Goal: Task Accomplishment & Management: Manage account settings

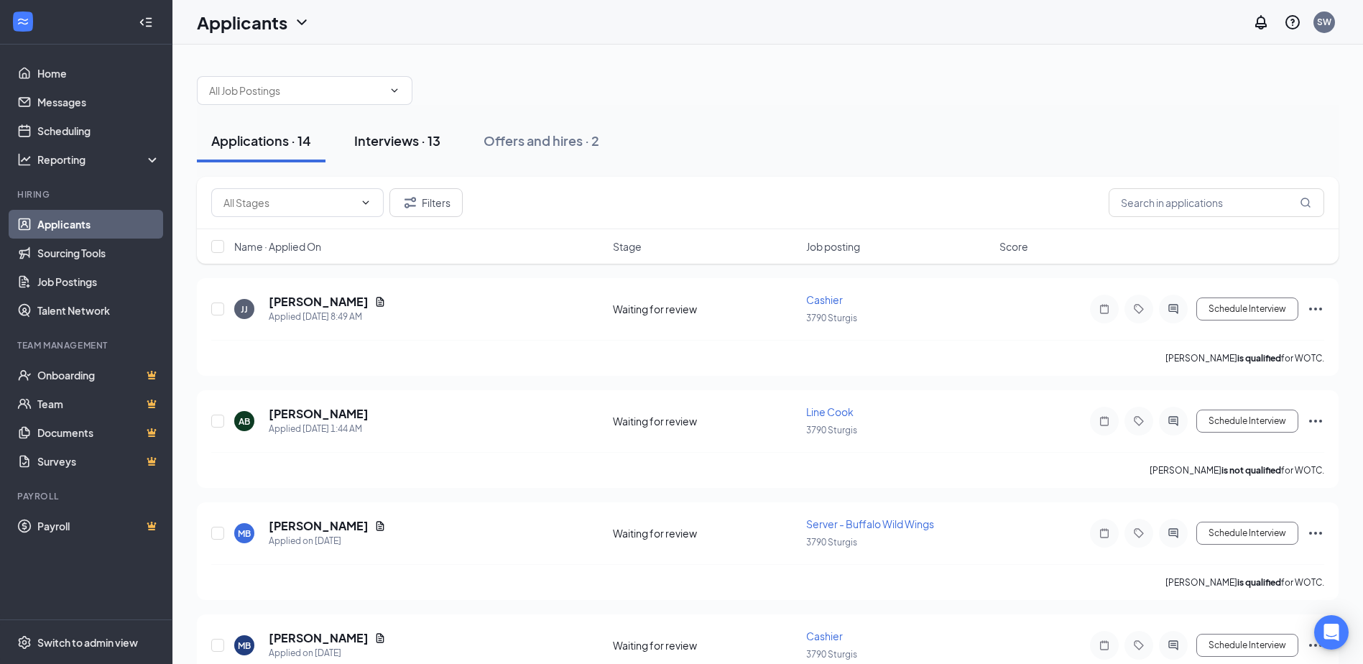
click at [439, 144] on div "Interviews · 13" at bounding box center [397, 140] width 86 height 18
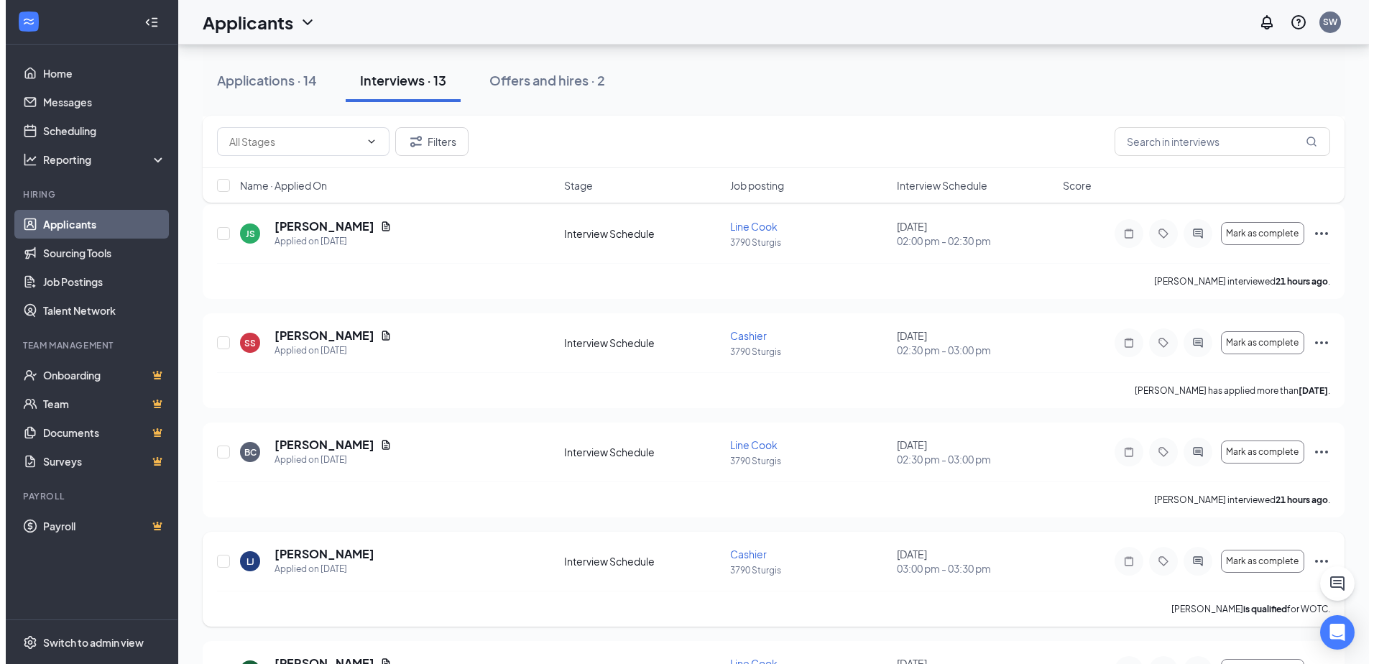
scroll to position [318, 0]
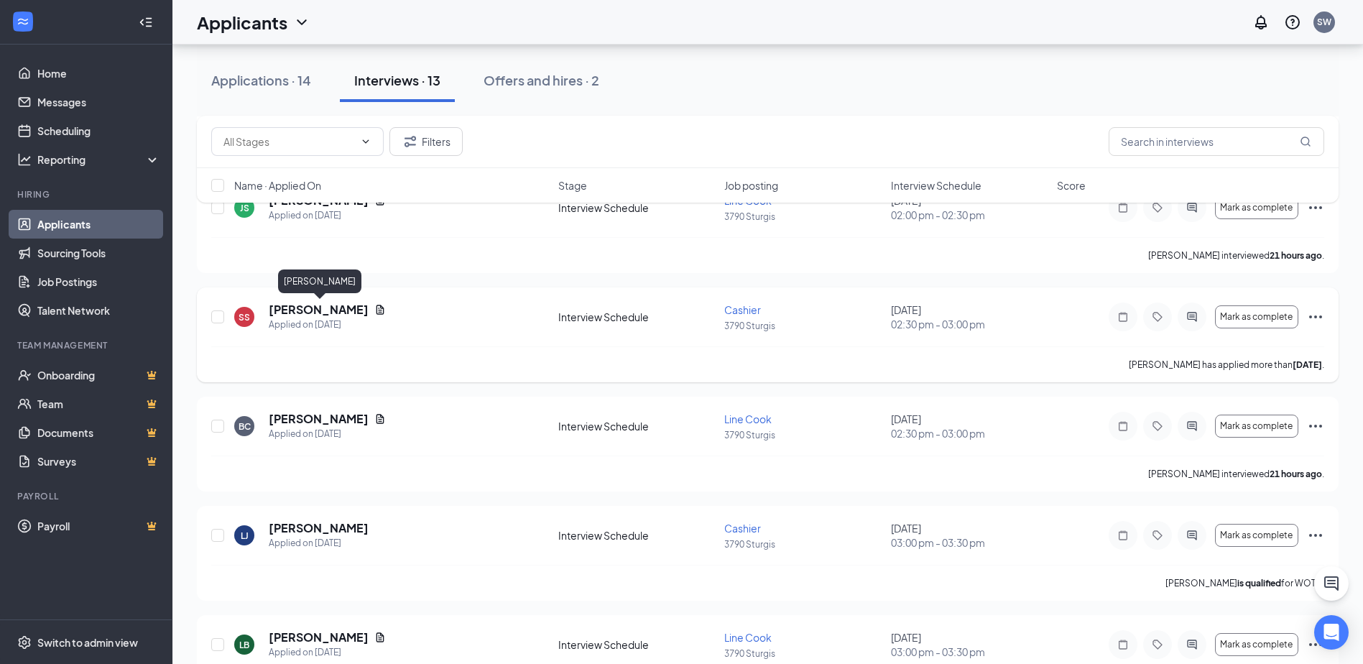
click at [368, 310] on h5 "[PERSON_NAME]" at bounding box center [319, 310] width 100 height 16
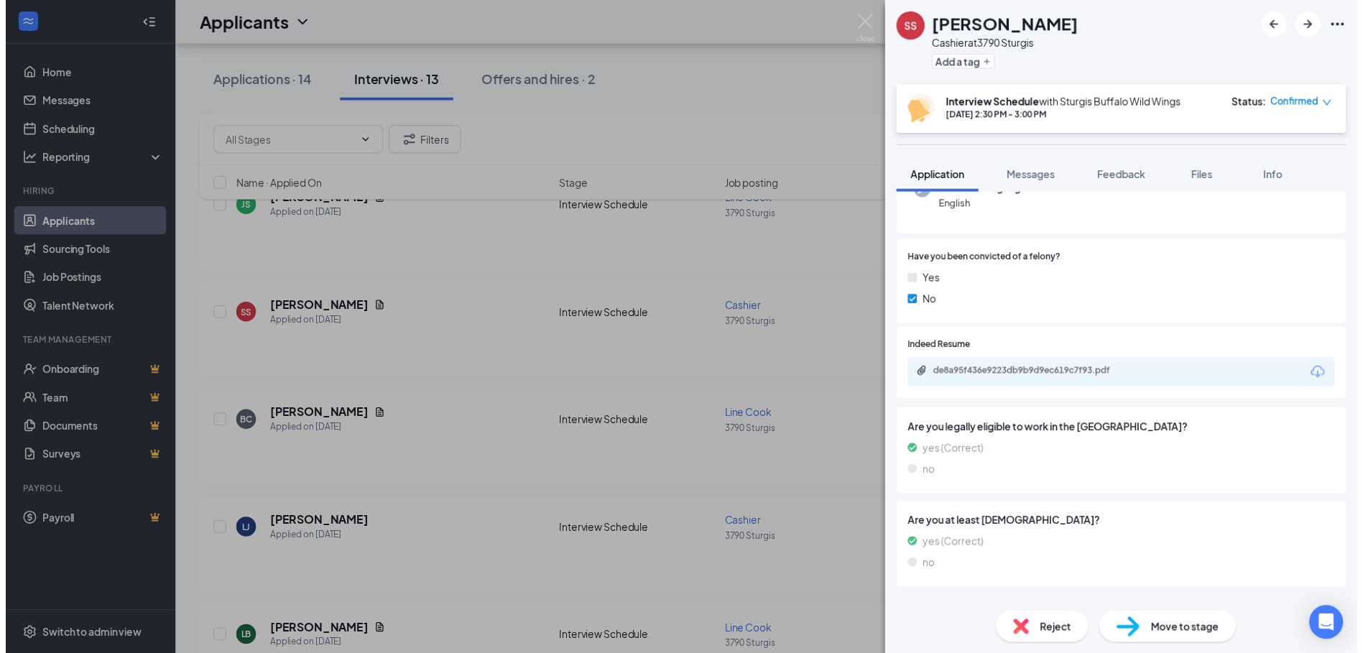
scroll to position [182, 0]
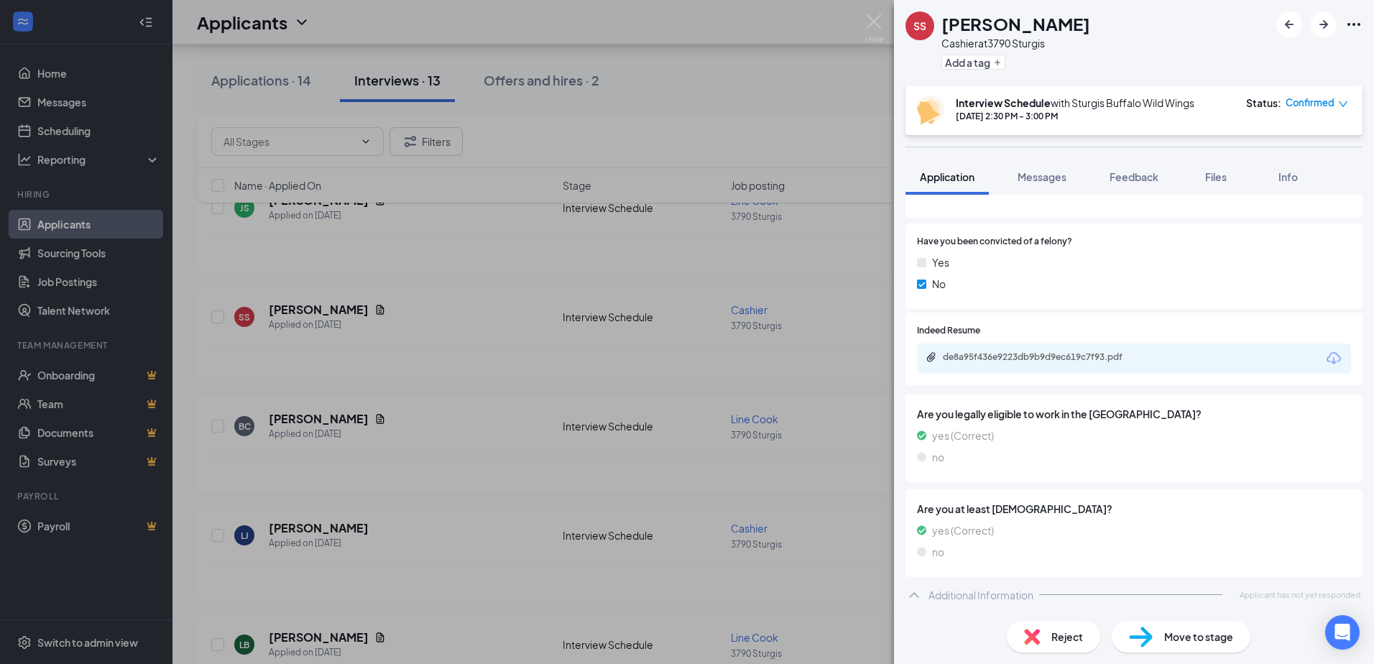
click at [987, 598] on div "Additional Information" at bounding box center [980, 595] width 105 height 14
click at [988, 596] on div "Additional Information" at bounding box center [980, 595] width 105 height 14
click at [873, 33] on img at bounding box center [874, 28] width 18 height 28
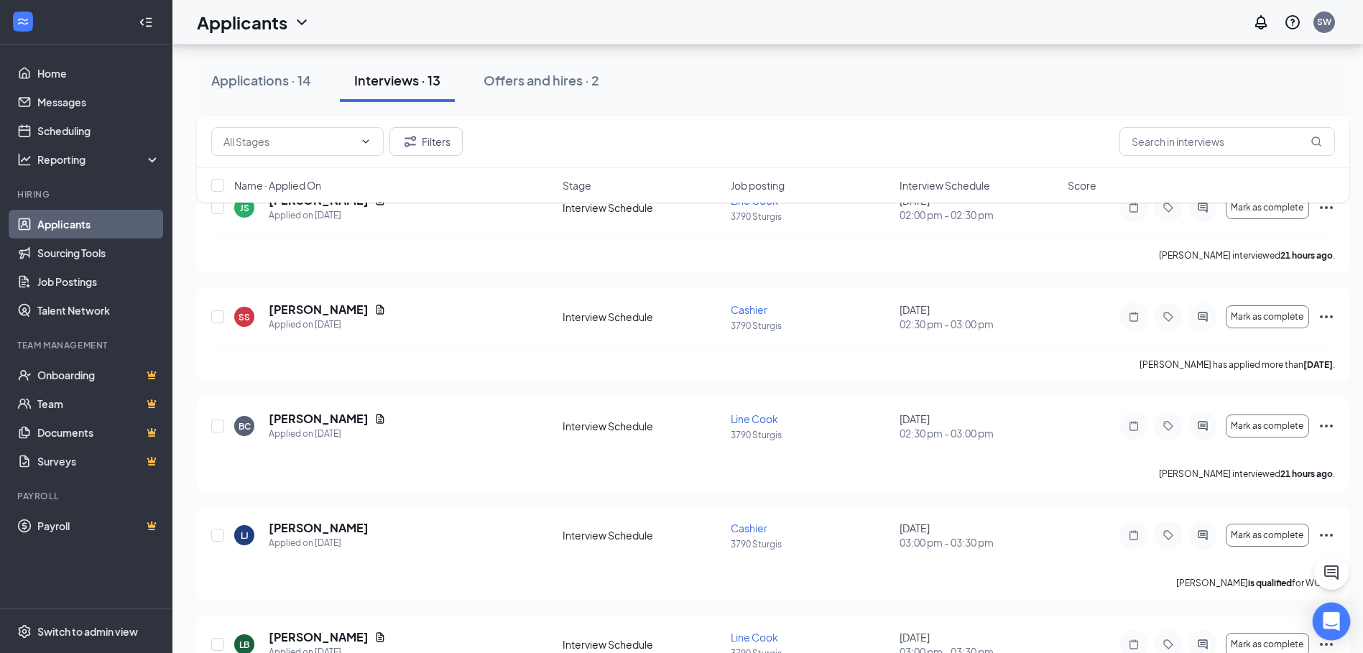
click at [1339, 624] on div "Open Intercom Messenger" at bounding box center [1332, 622] width 38 height 38
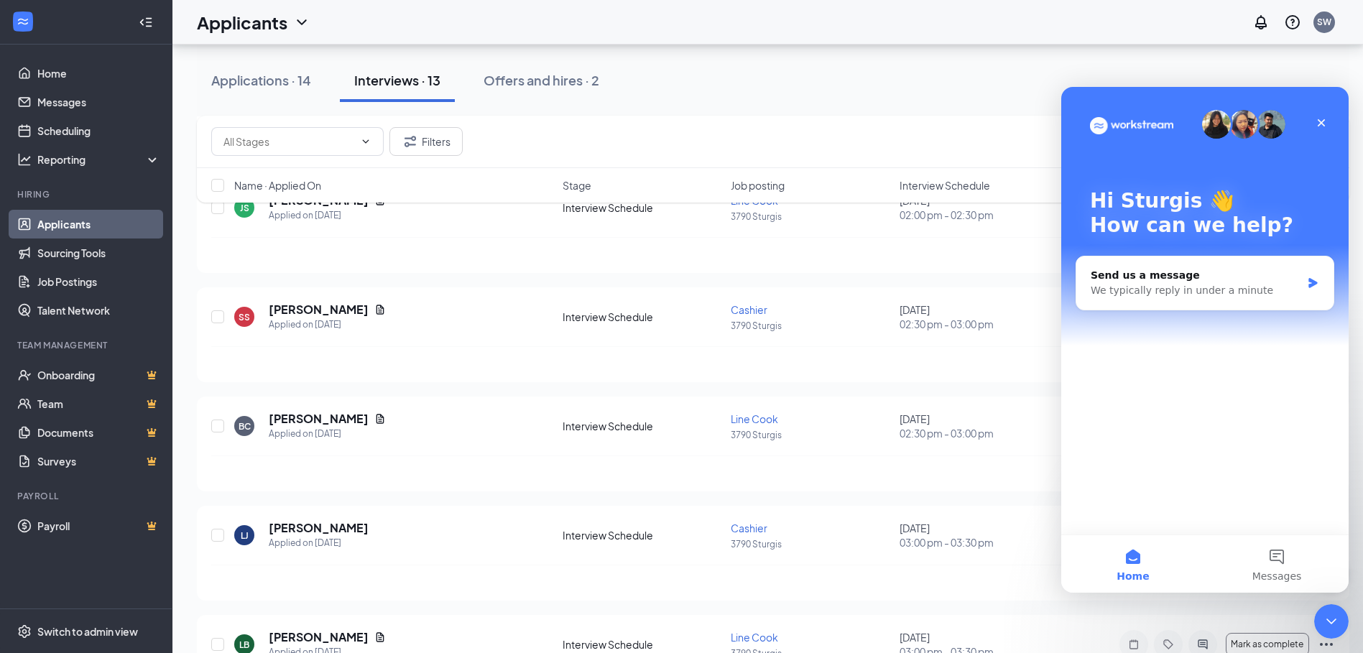
click at [1340, 624] on div "Close Intercom Messenger" at bounding box center [1331, 621] width 34 height 34
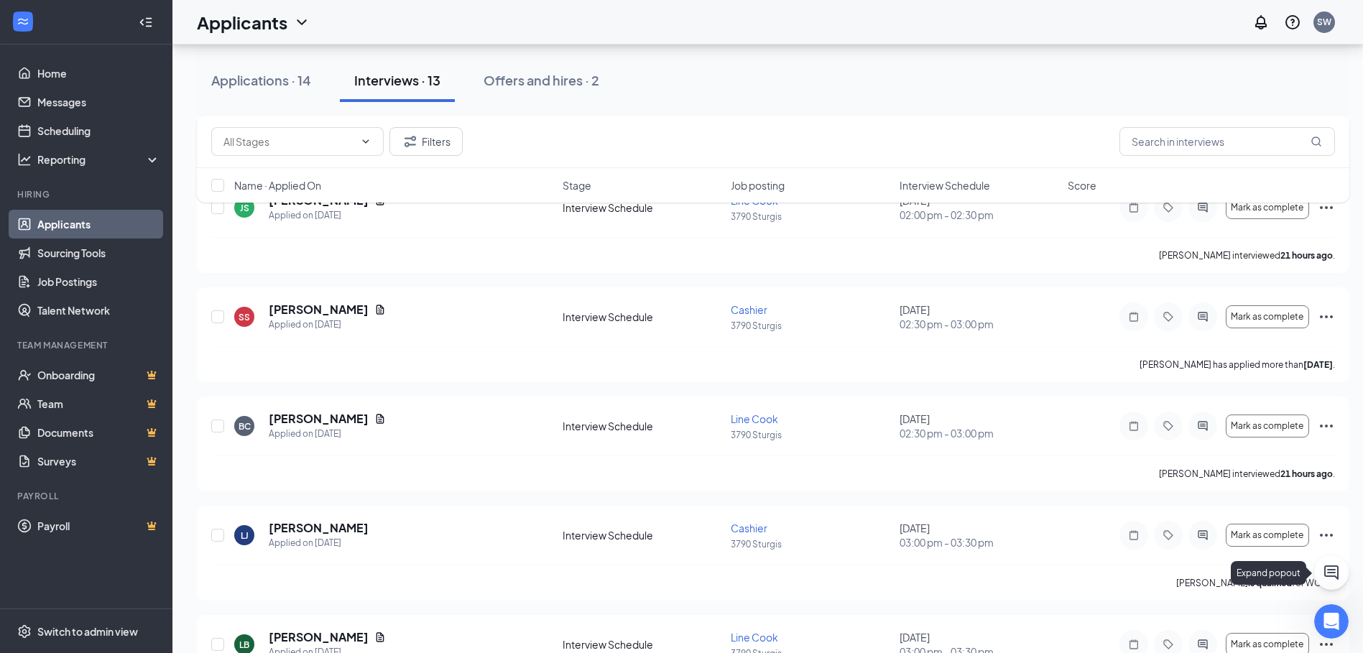
click at [1336, 575] on div "Applications · 14 Interviews · 13 Offers and hires · 2 Filters Name · Applied O…" at bounding box center [772, 554] width 1201 height 1656
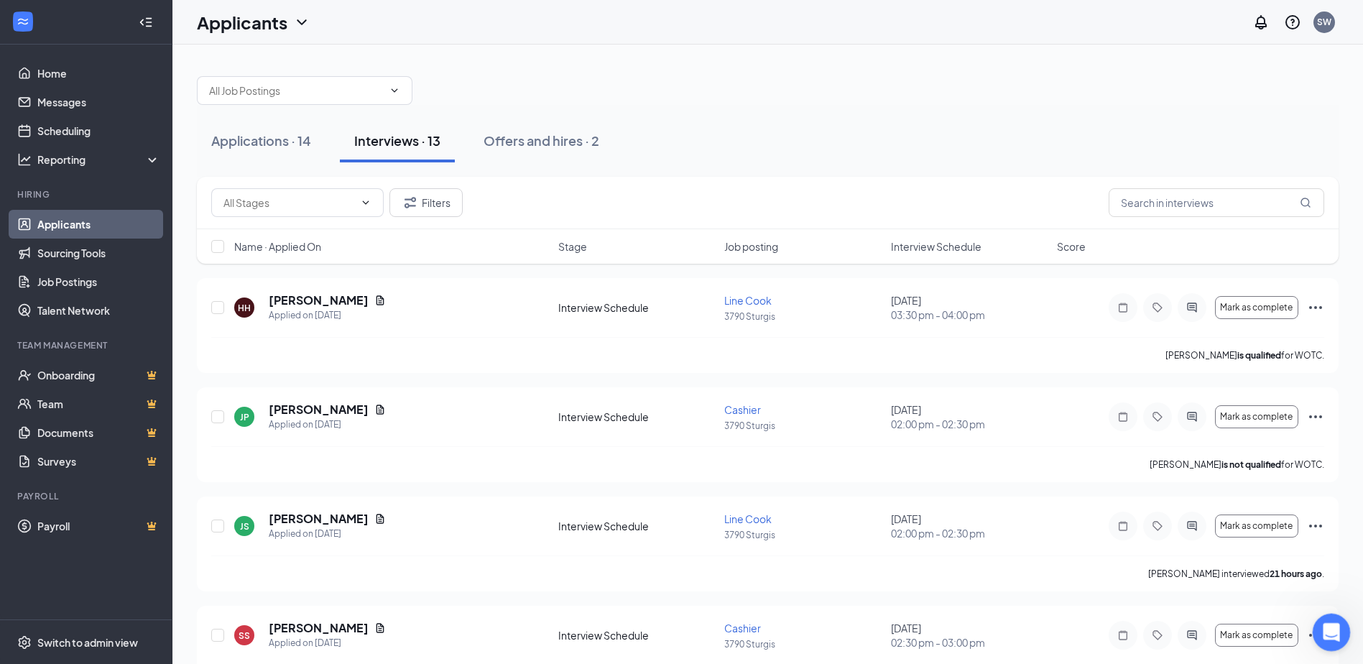
click at [1336, 628] on icon "Open Intercom Messenger" at bounding box center [1330, 631] width 24 height 24
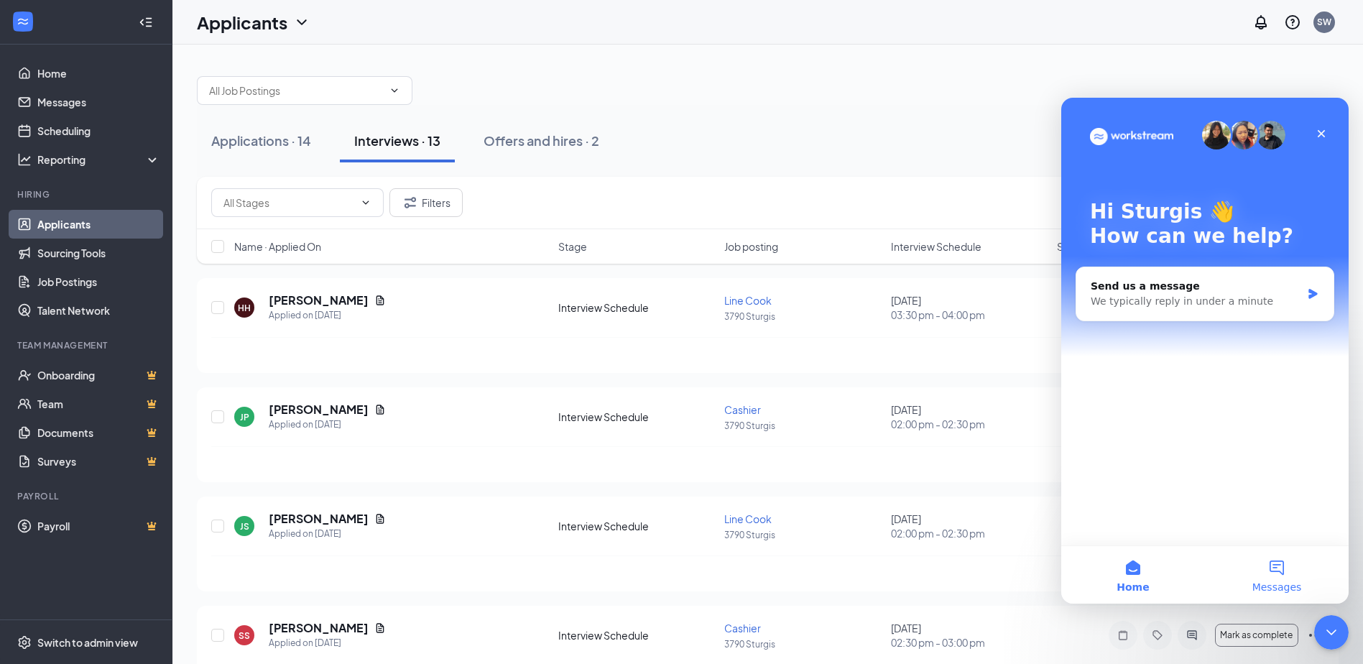
click at [1290, 579] on button "Messages" at bounding box center [1277, 574] width 144 height 57
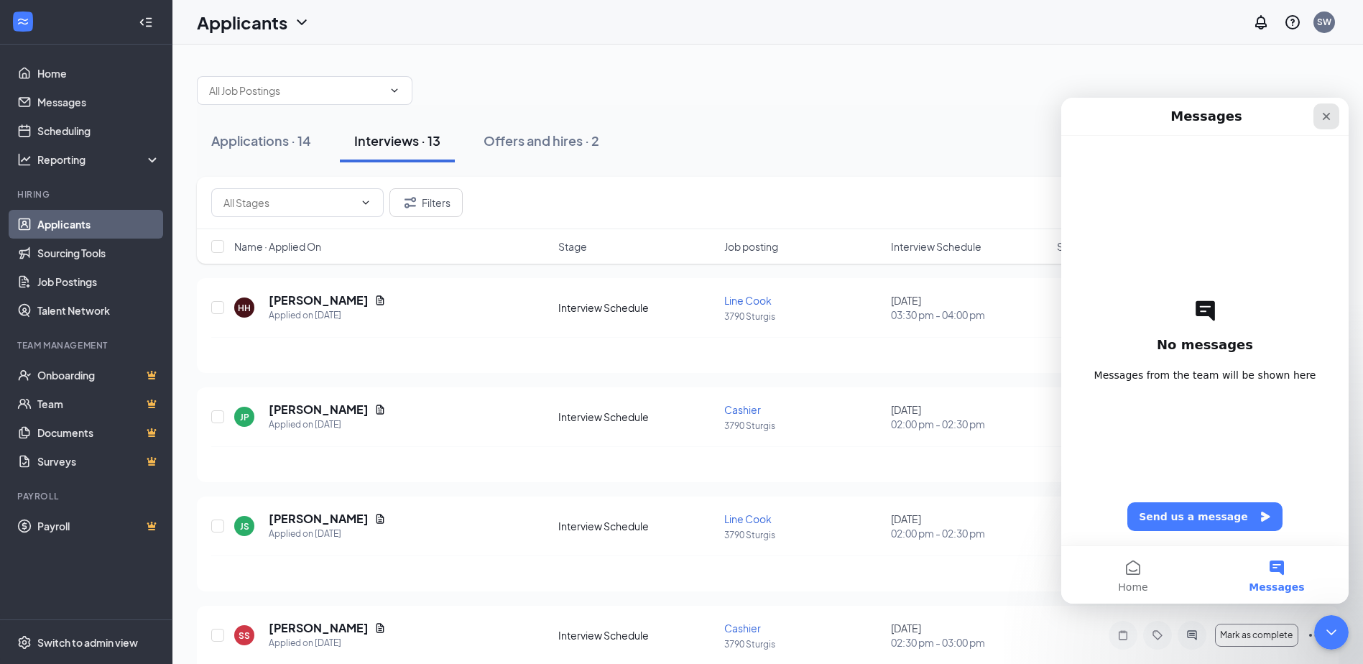
click at [1318, 117] on div "Close" at bounding box center [1326, 116] width 26 height 26
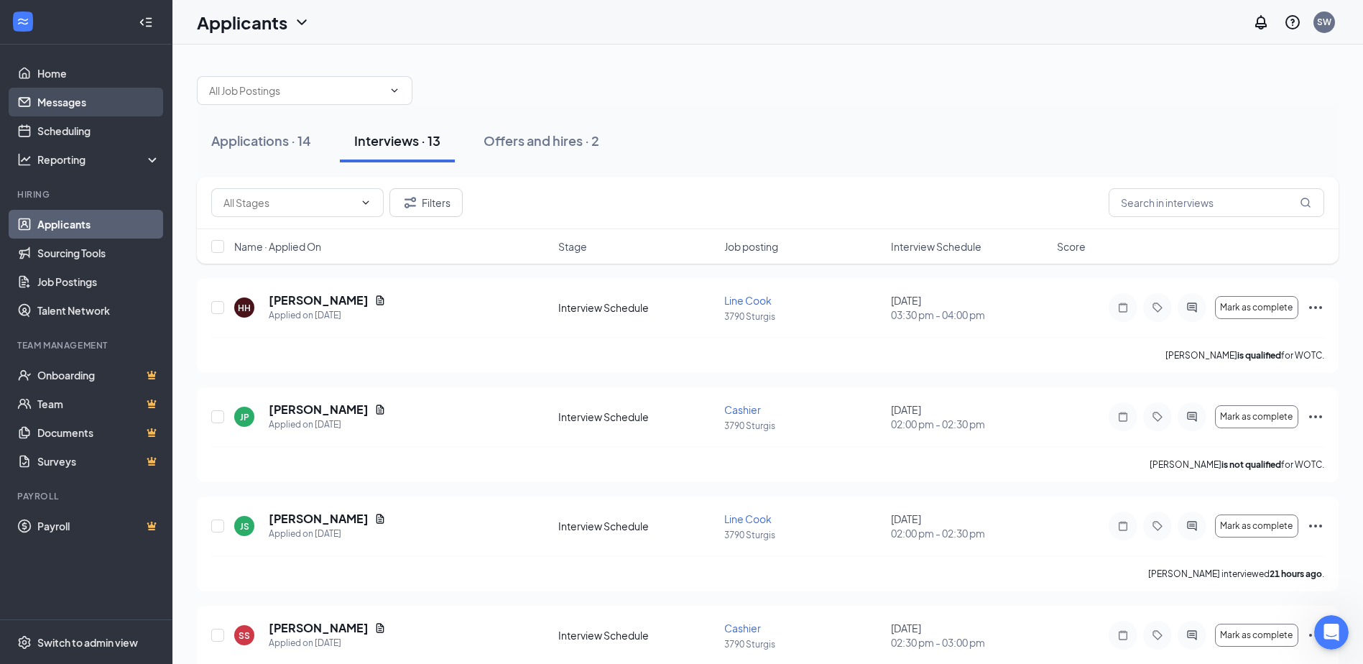
click at [101, 96] on link "Messages" at bounding box center [98, 102] width 123 height 29
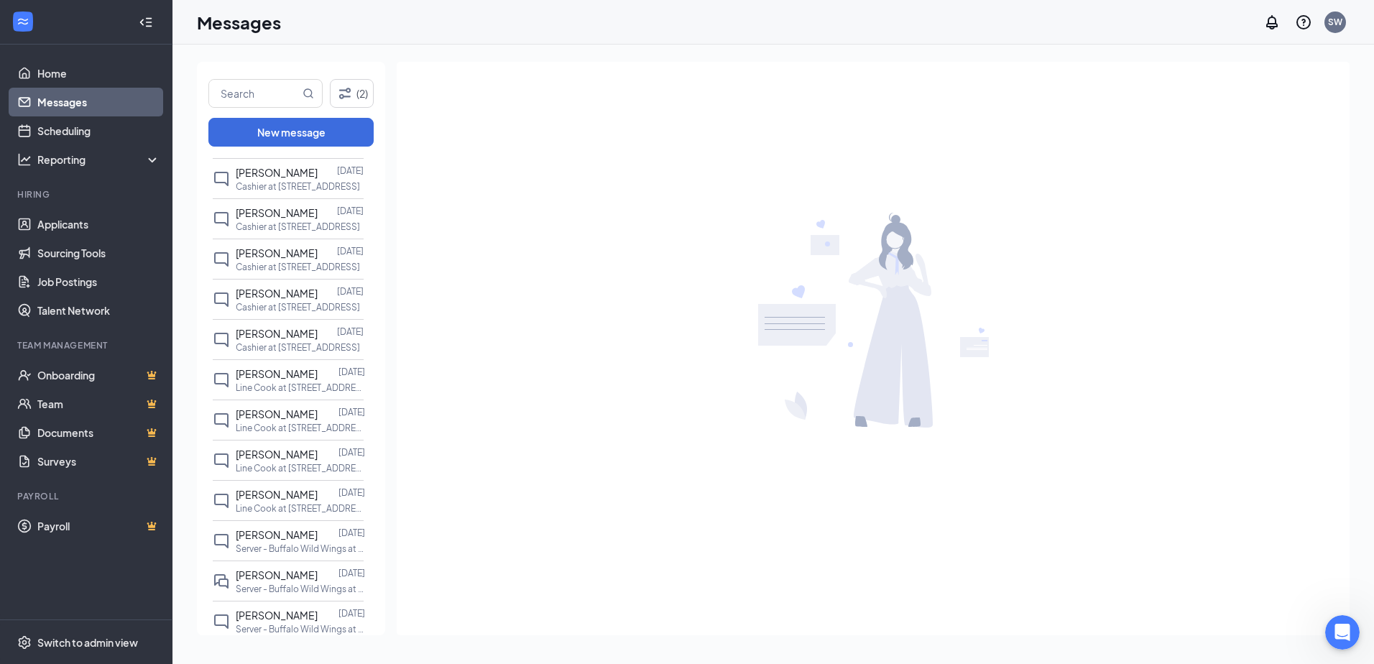
scroll to position [431, 0]
click at [274, 418] on span "[PERSON_NAME]" at bounding box center [277, 411] width 82 height 13
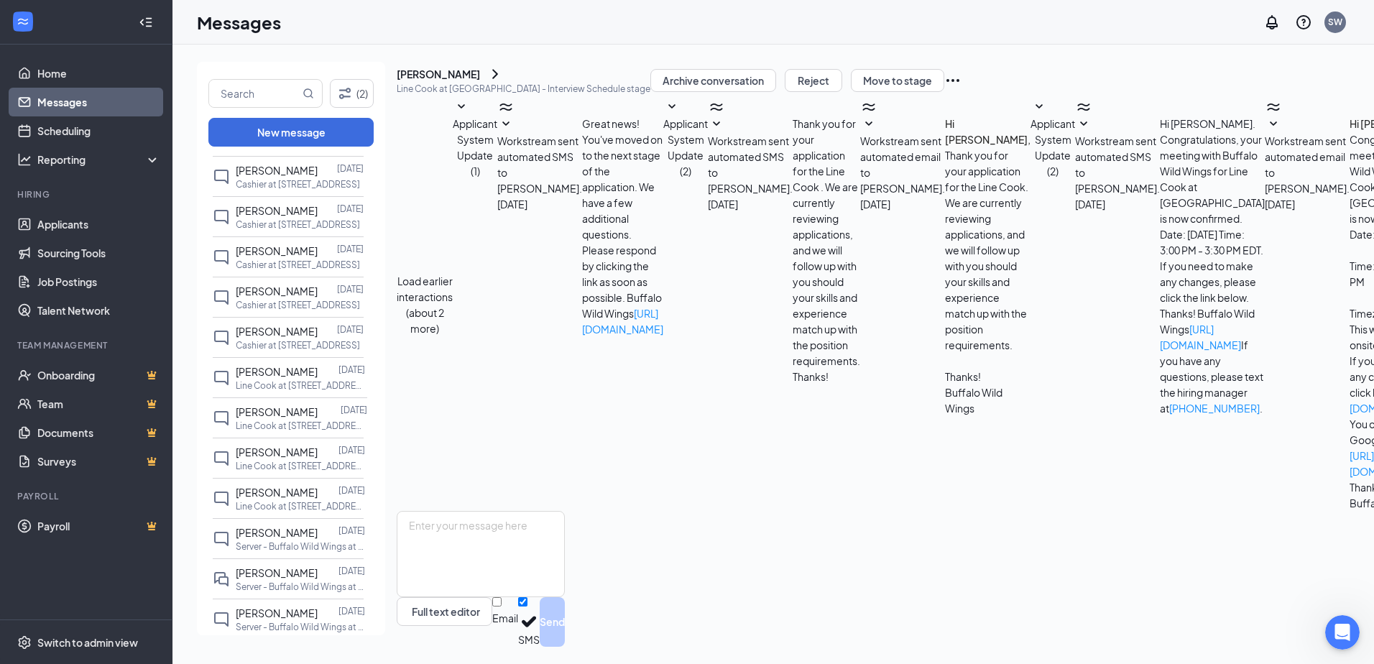
scroll to position [77, 0]
click at [1264, 133] on icon "SmallChevronDown" at bounding box center [1272, 124] width 17 height 17
click at [302, 392] on div "[PERSON_NAME] [DATE] Line Cook at [GEOGRAPHIC_DATA]" at bounding box center [288, 377] width 151 height 40
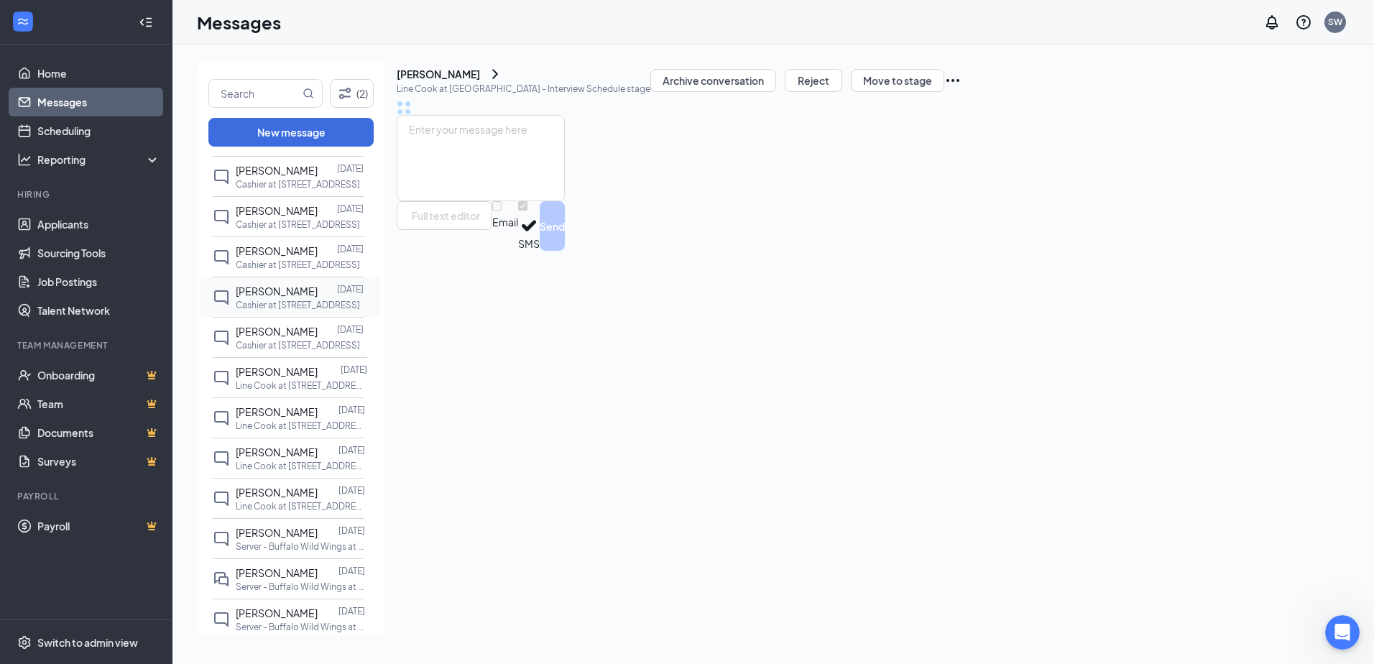
click at [297, 299] on div "[PERSON_NAME]" at bounding box center [277, 291] width 82 height 16
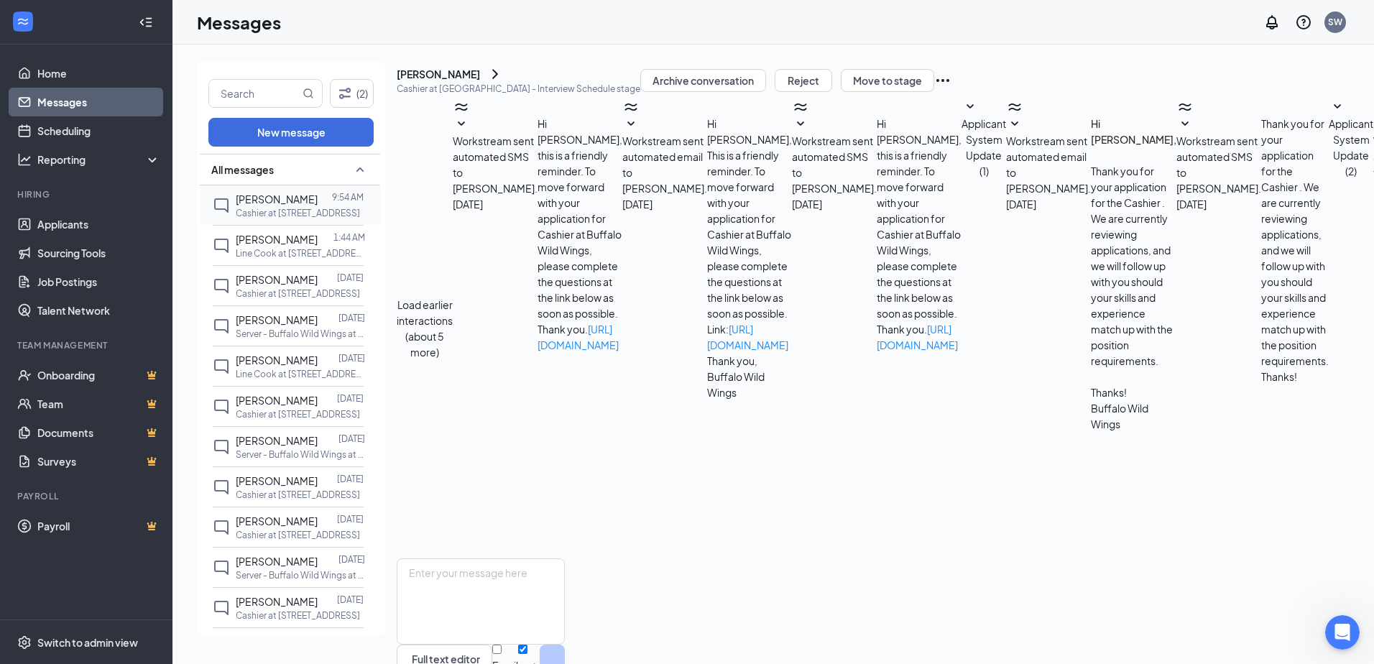
click at [272, 200] on span "[PERSON_NAME]" at bounding box center [277, 199] width 82 height 13
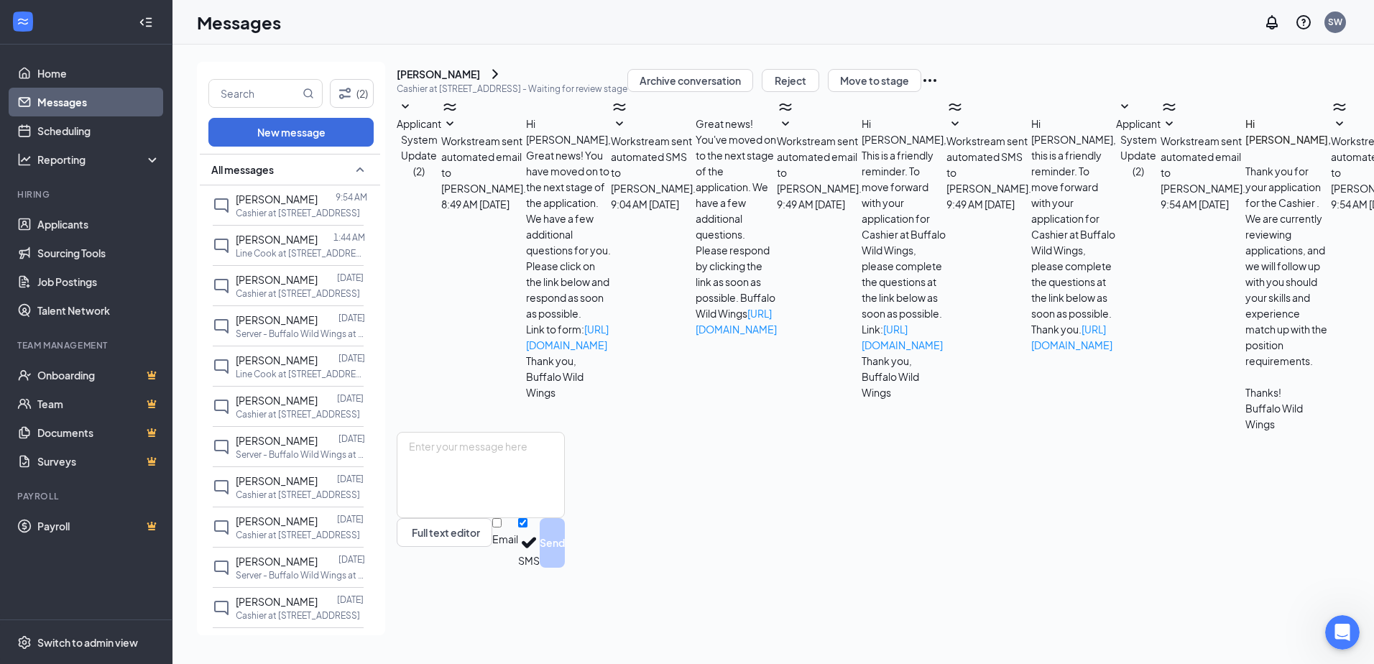
scroll to position [42, 0]
click at [1331, 133] on icon "SmallChevronDown" at bounding box center [1339, 124] width 17 height 17
click at [85, 73] on link "Home" at bounding box center [98, 73] width 123 height 29
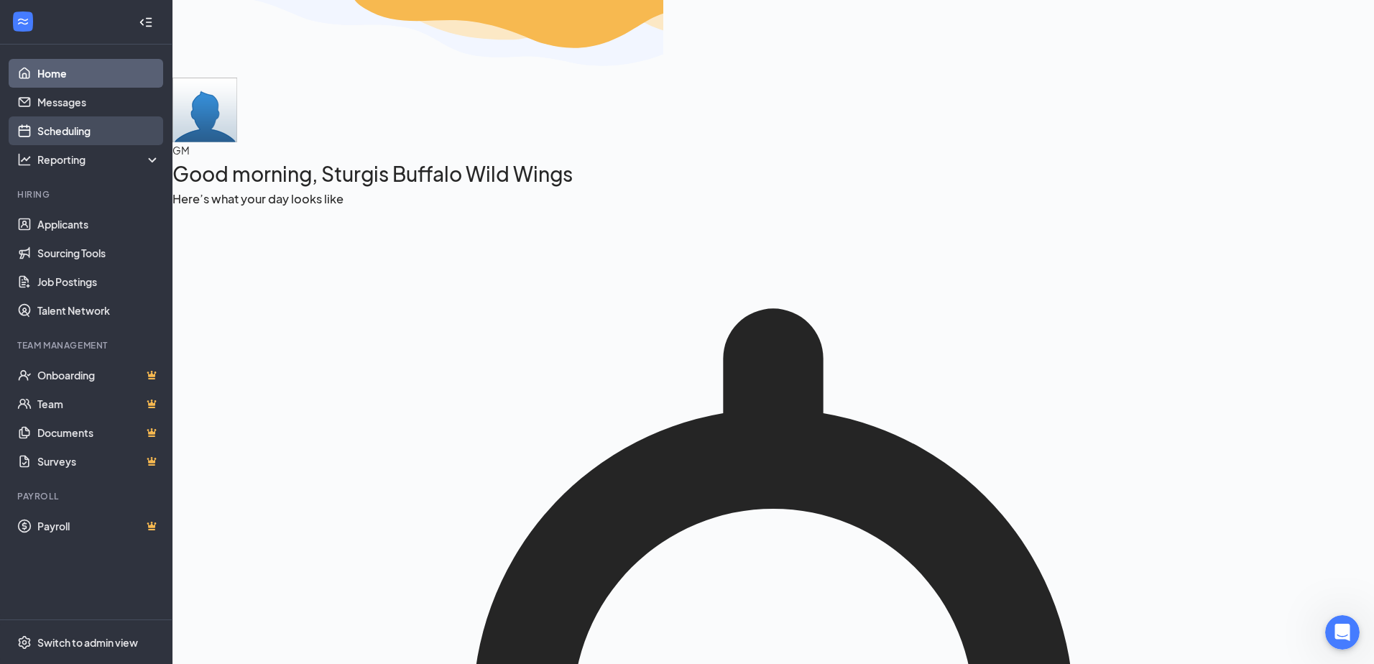
click at [63, 134] on link "Scheduling" at bounding box center [98, 130] width 123 height 29
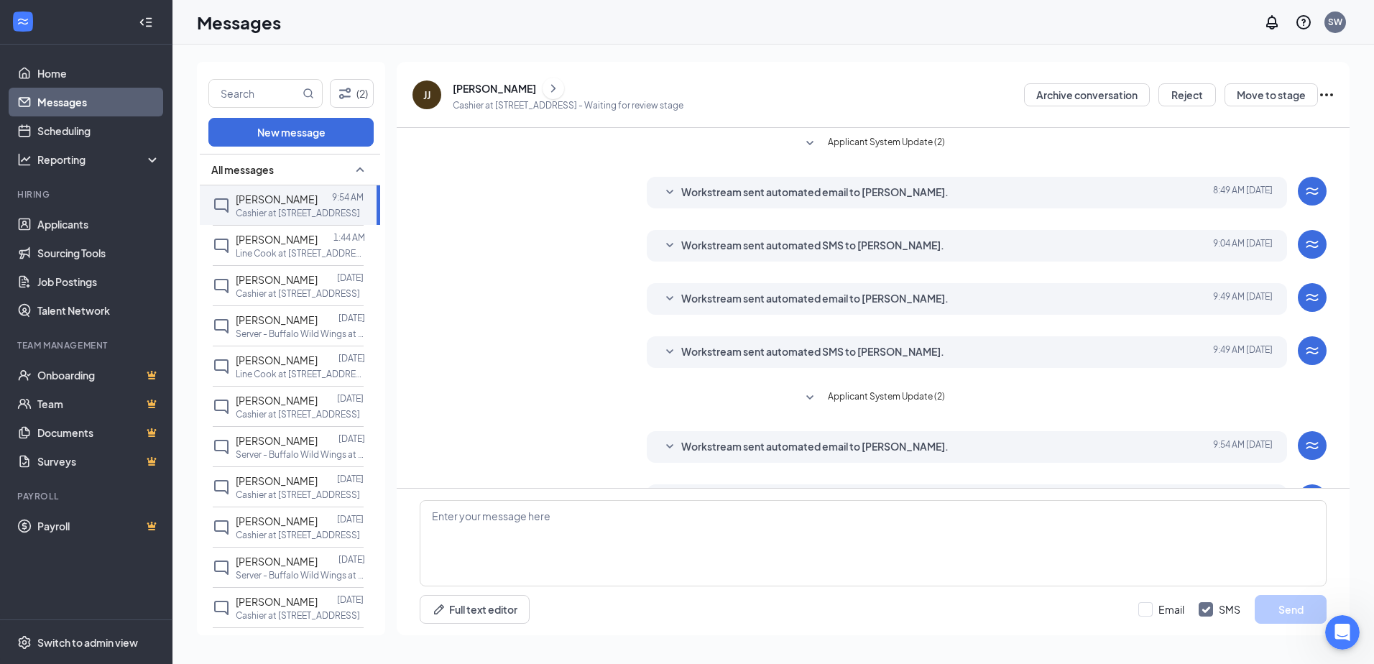
scroll to position [42, 0]
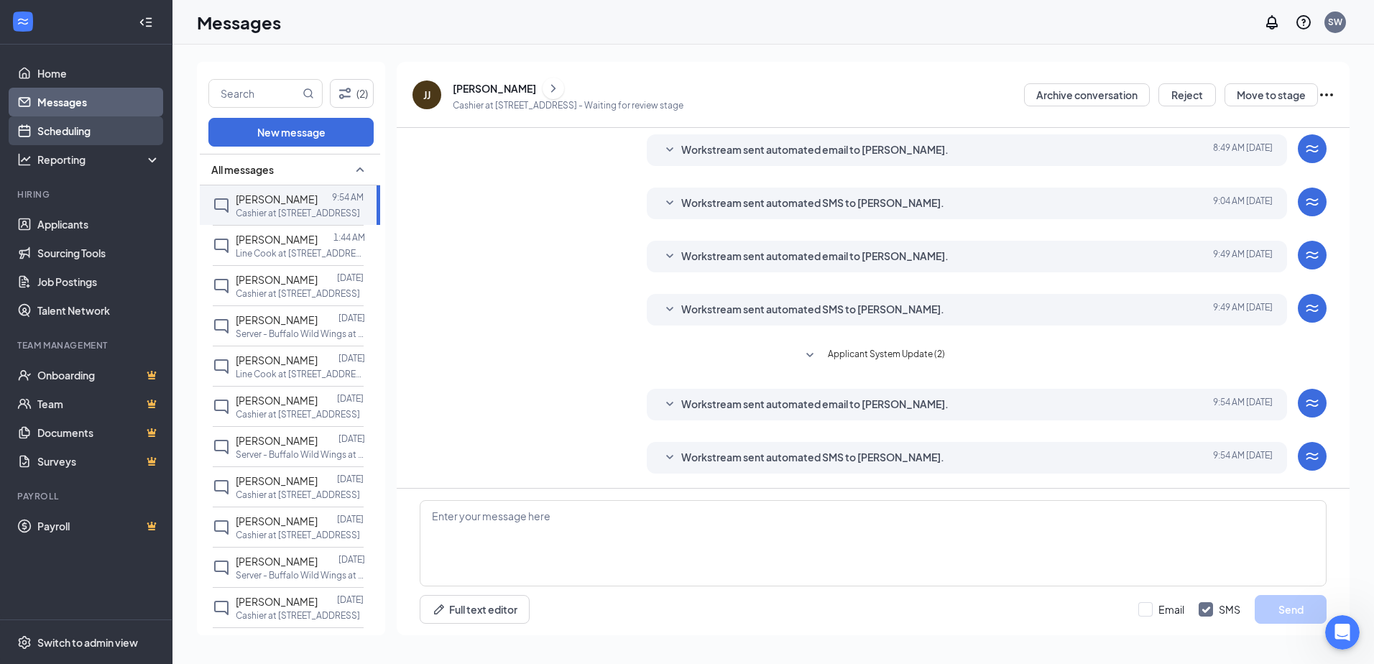
click at [78, 137] on link "Scheduling" at bounding box center [98, 130] width 123 height 29
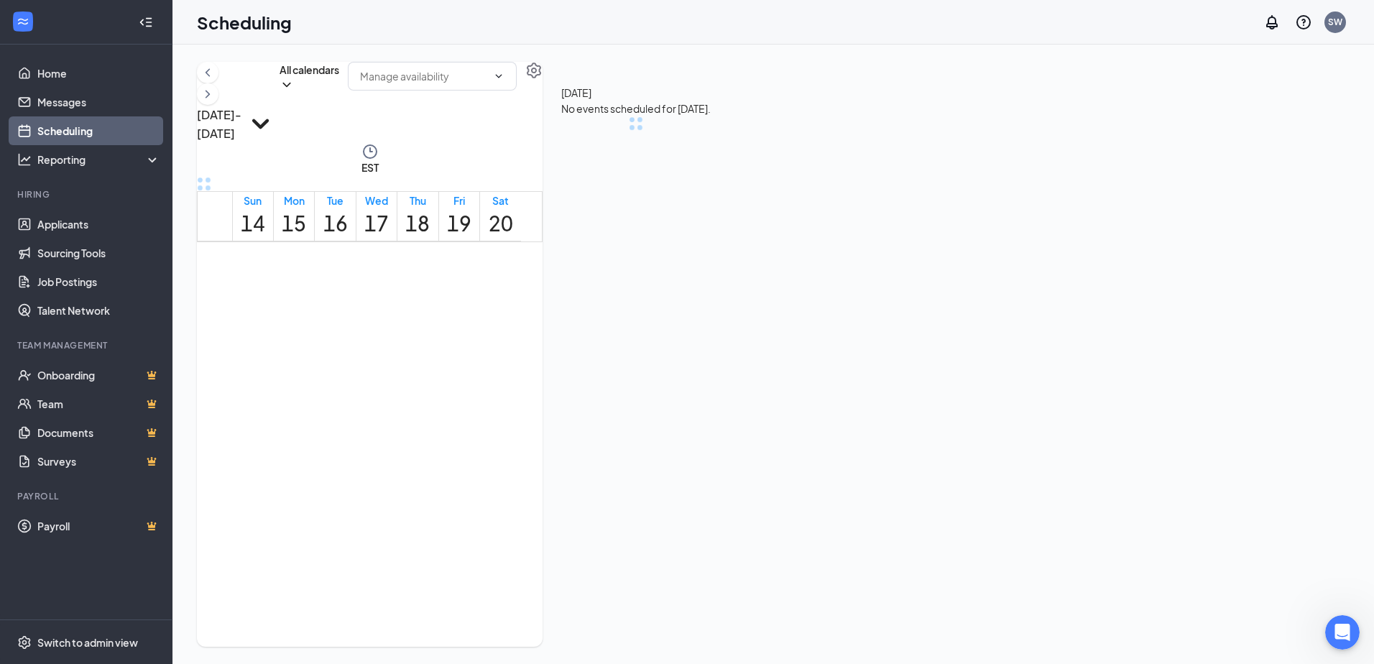
scroll to position [507, 0]
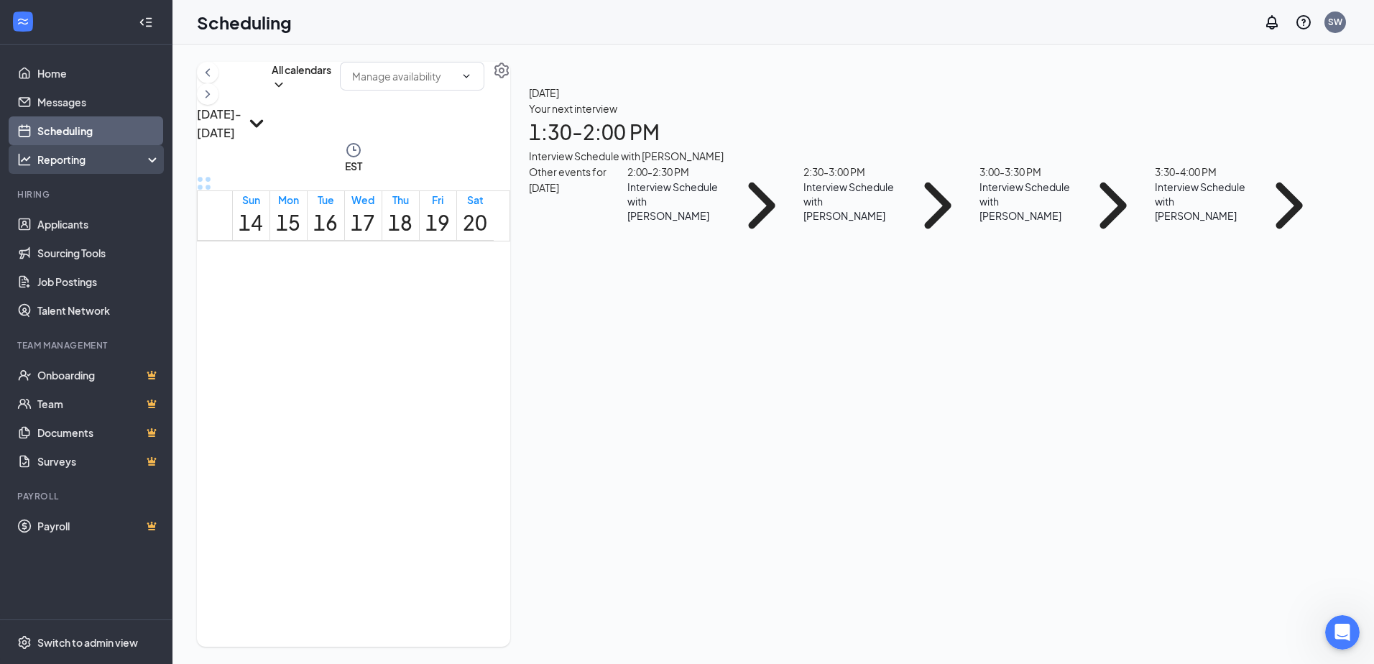
click at [68, 158] on div "Reporting" at bounding box center [99, 159] width 124 height 14
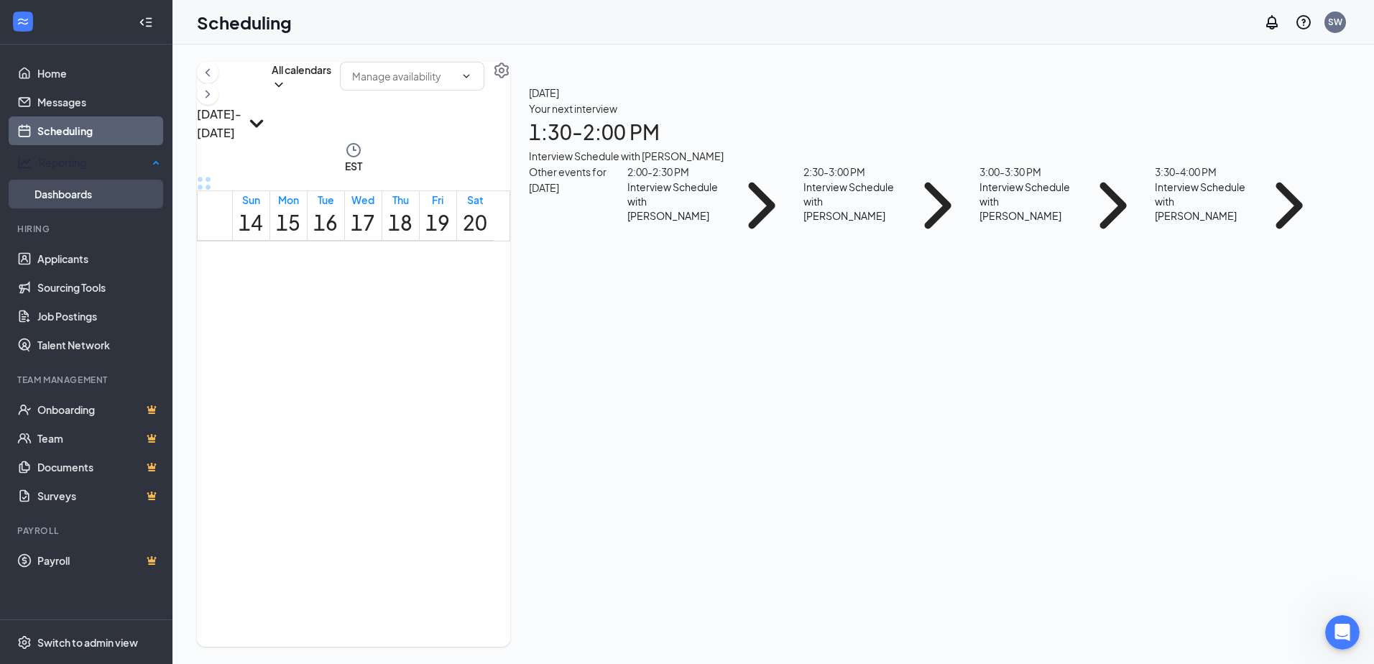
click at [78, 187] on link "Dashboards" at bounding box center [97, 194] width 126 height 29
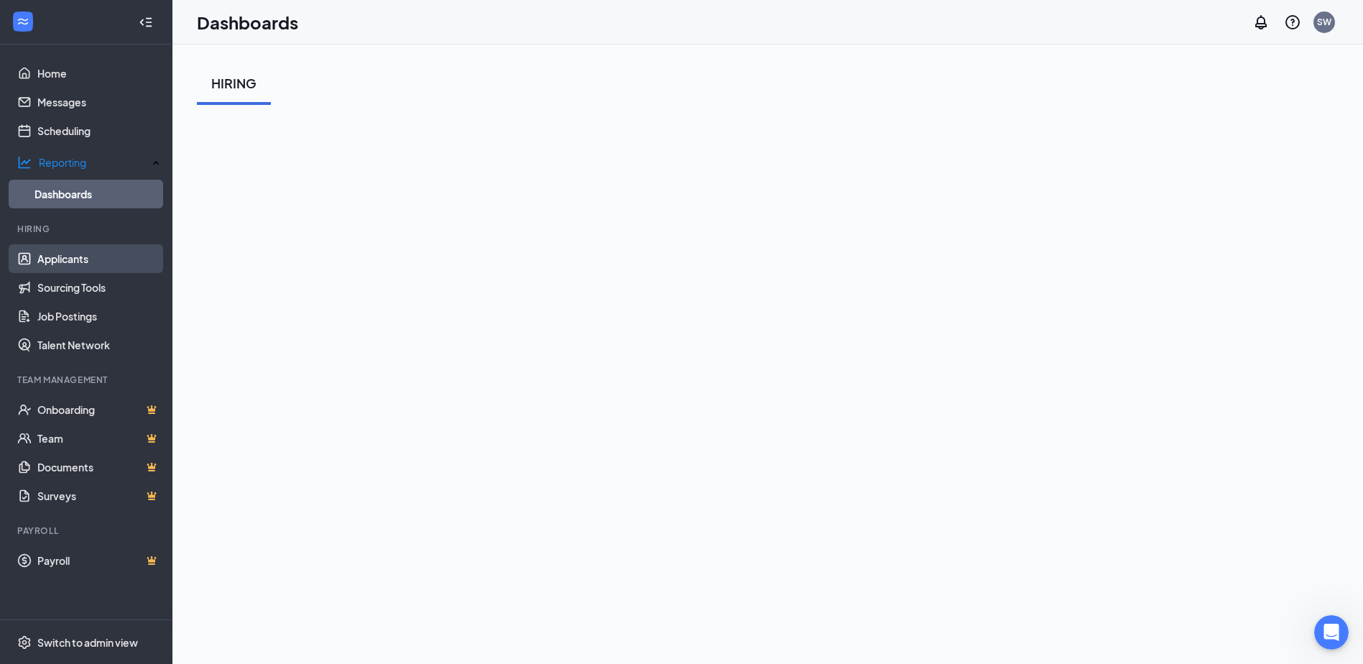
click at [68, 249] on link "Applicants" at bounding box center [98, 258] width 123 height 29
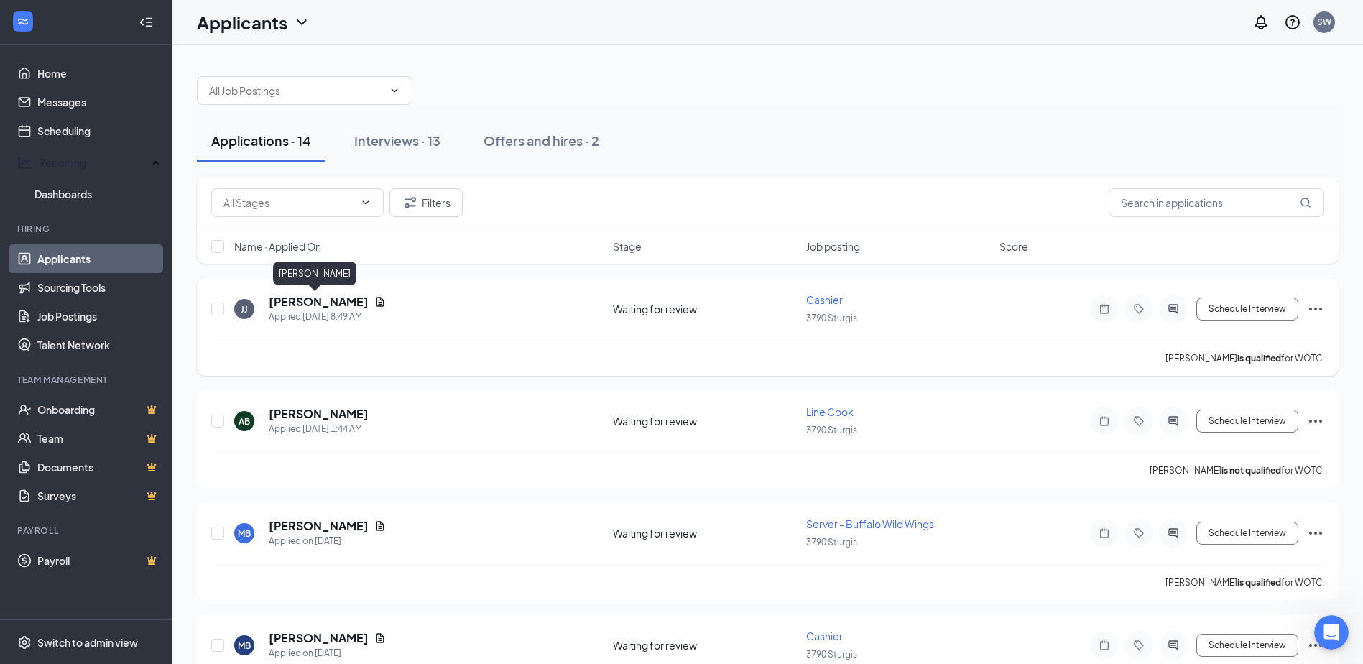
click at [323, 306] on h5 "[PERSON_NAME]" at bounding box center [319, 302] width 100 height 16
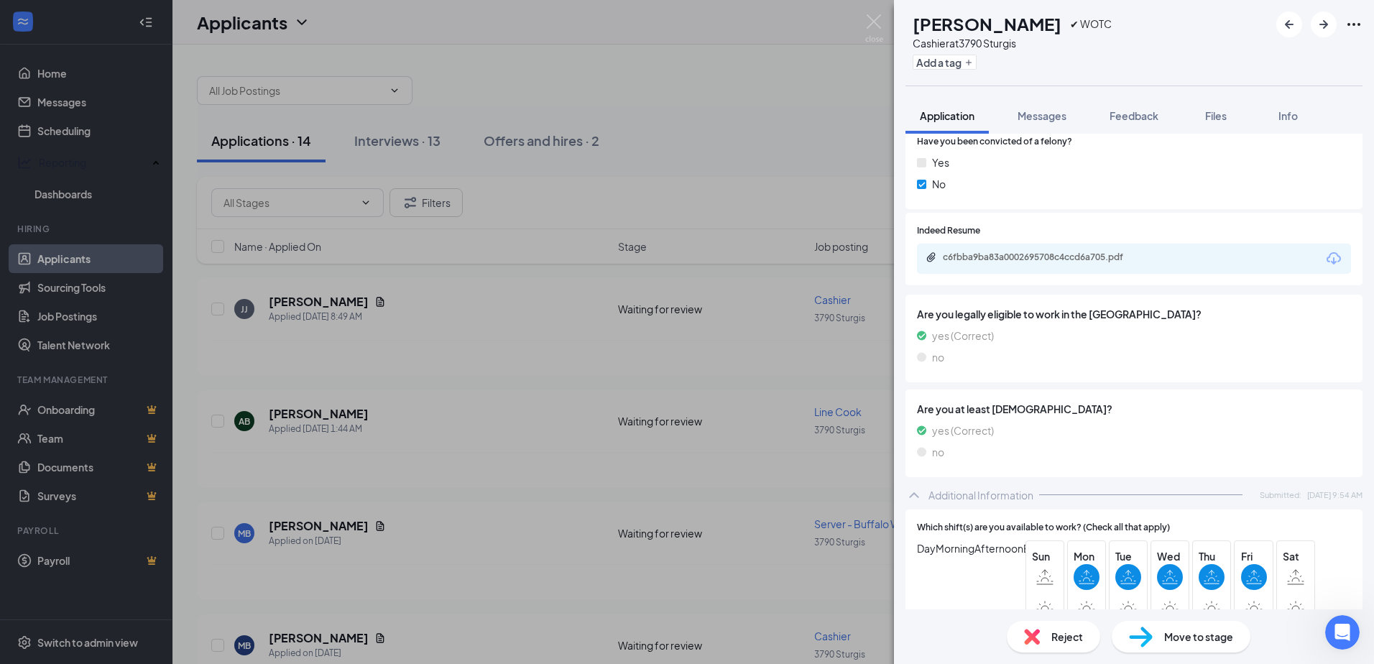
scroll to position [162, 0]
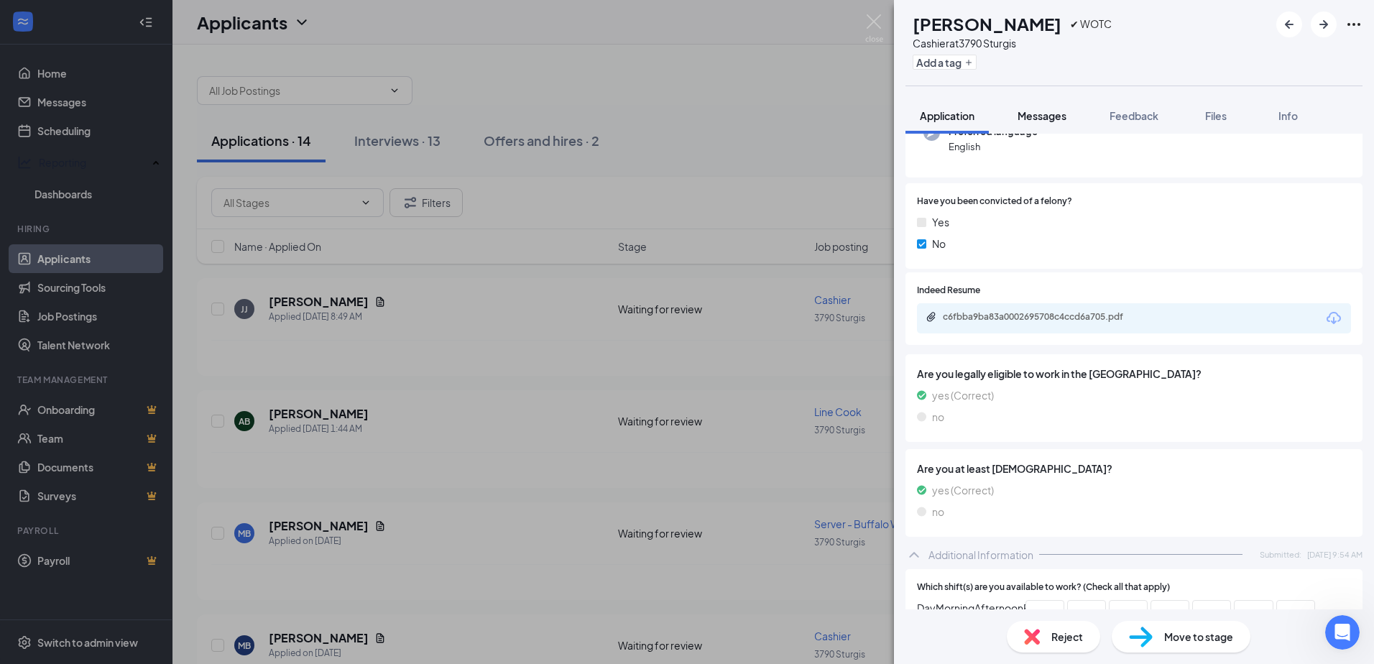
click at [1066, 121] on span "Messages" at bounding box center [1041, 115] width 49 height 13
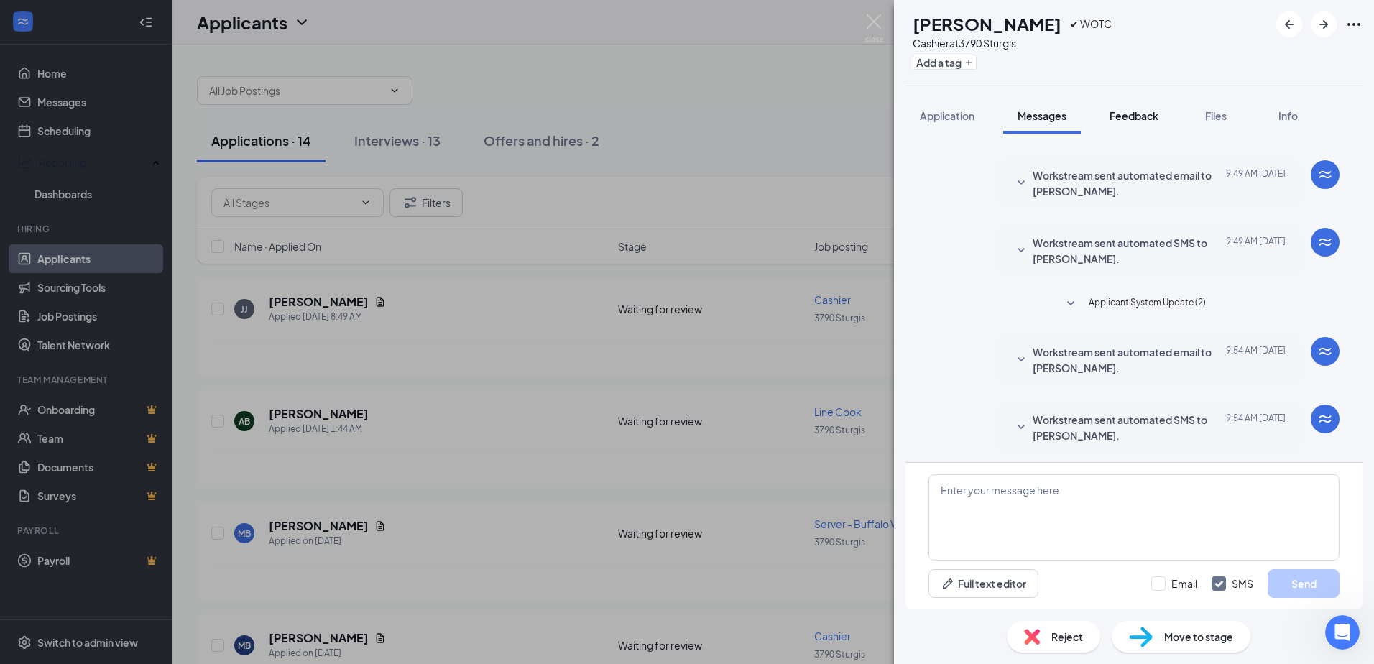
scroll to position [172, 0]
click at [1149, 115] on span "Feedback" at bounding box center [1133, 115] width 49 height 13
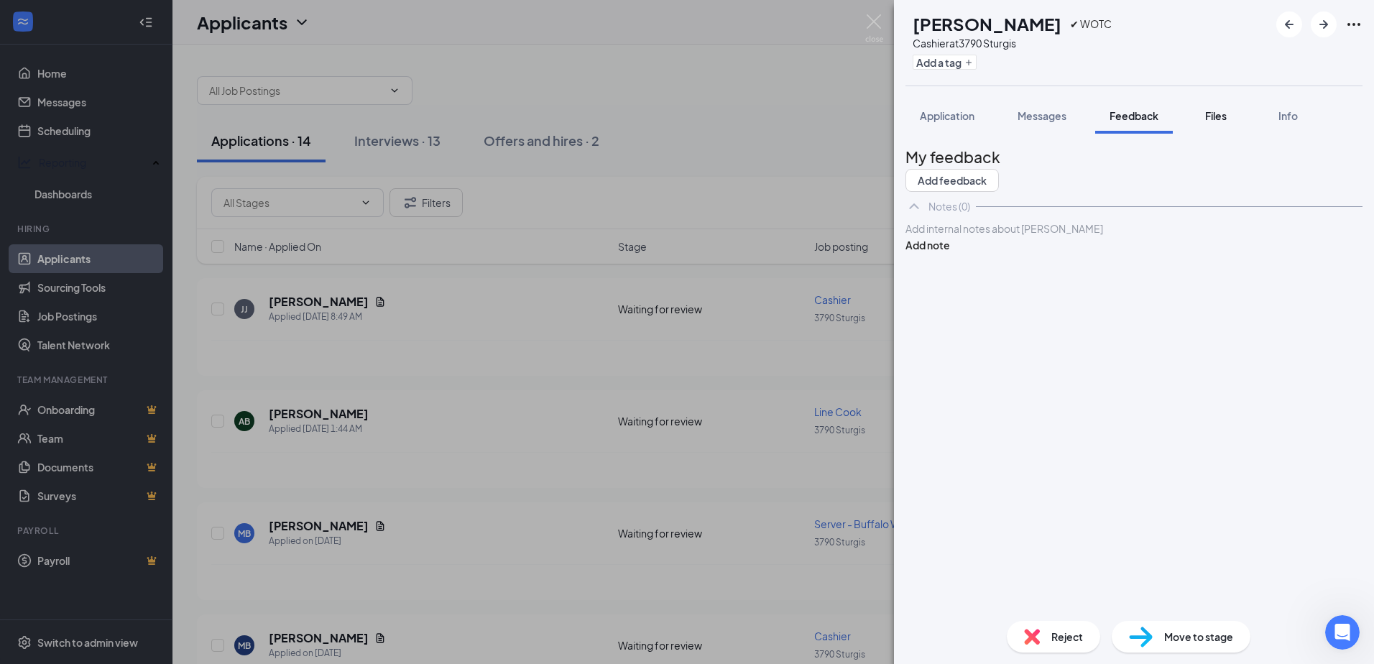
click at [1220, 103] on button "Files" at bounding box center [1215, 116] width 57 height 36
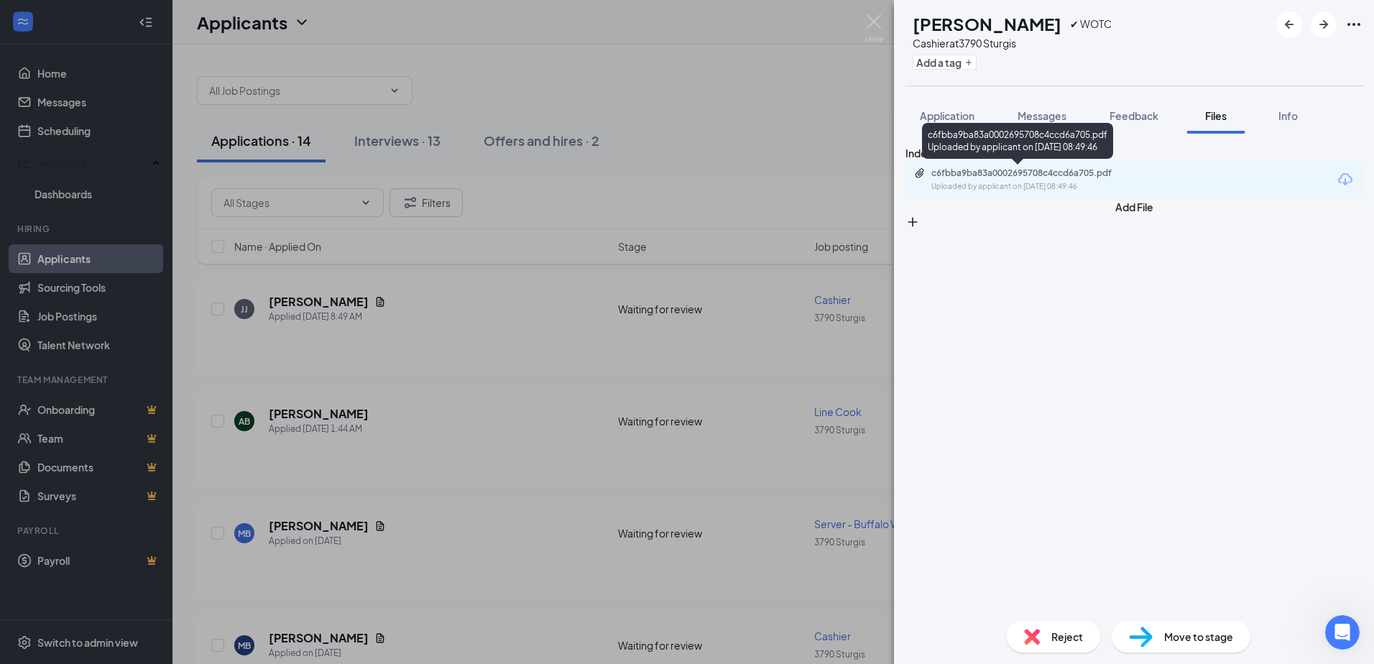
click at [1040, 168] on div "c6fbba9ba83a0002695708c4ccd6a705.pdf" at bounding box center [1031, 172] width 201 height 11
click at [453, 327] on div "[PERSON_NAME] [PERSON_NAME] ✔ WOTC Cashier at [STREET_ADDRESS] Add a tag Applic…" at bounding box center [687, 332] width 1374 height 664
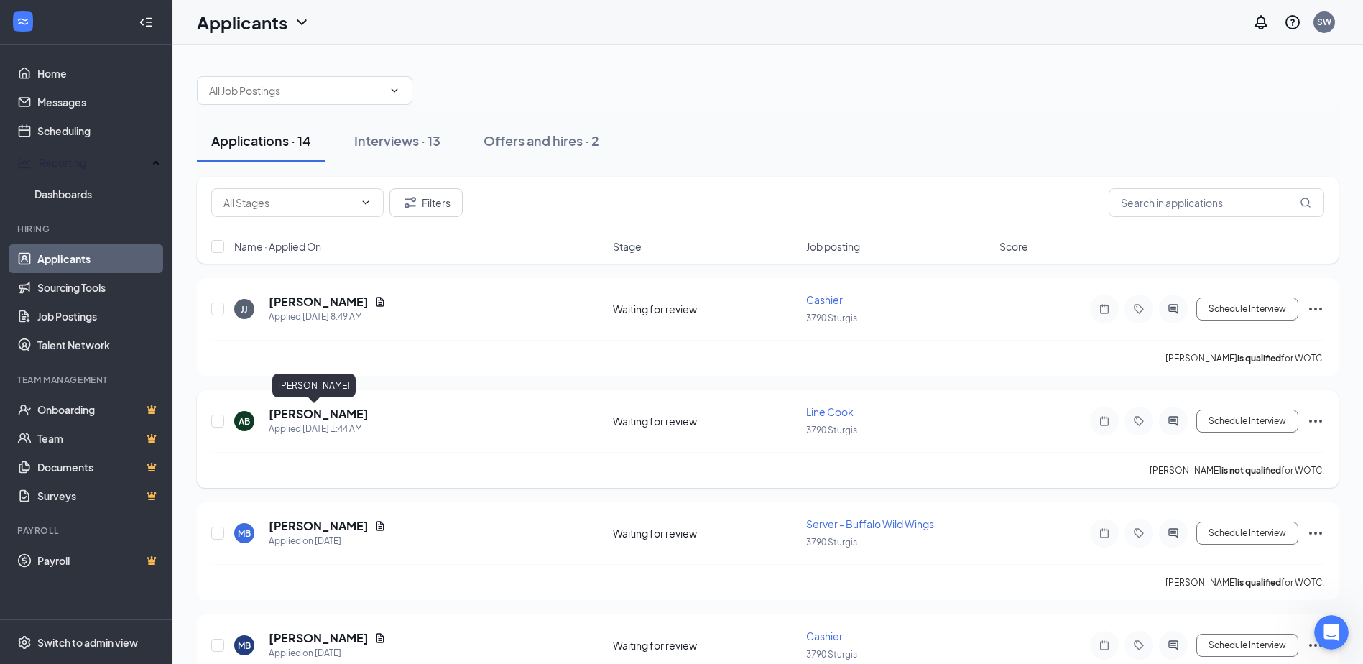
click at [323, 415] on h5 "[PERSON_NAME]" at bounding box center [319, 414] width 100 height 16
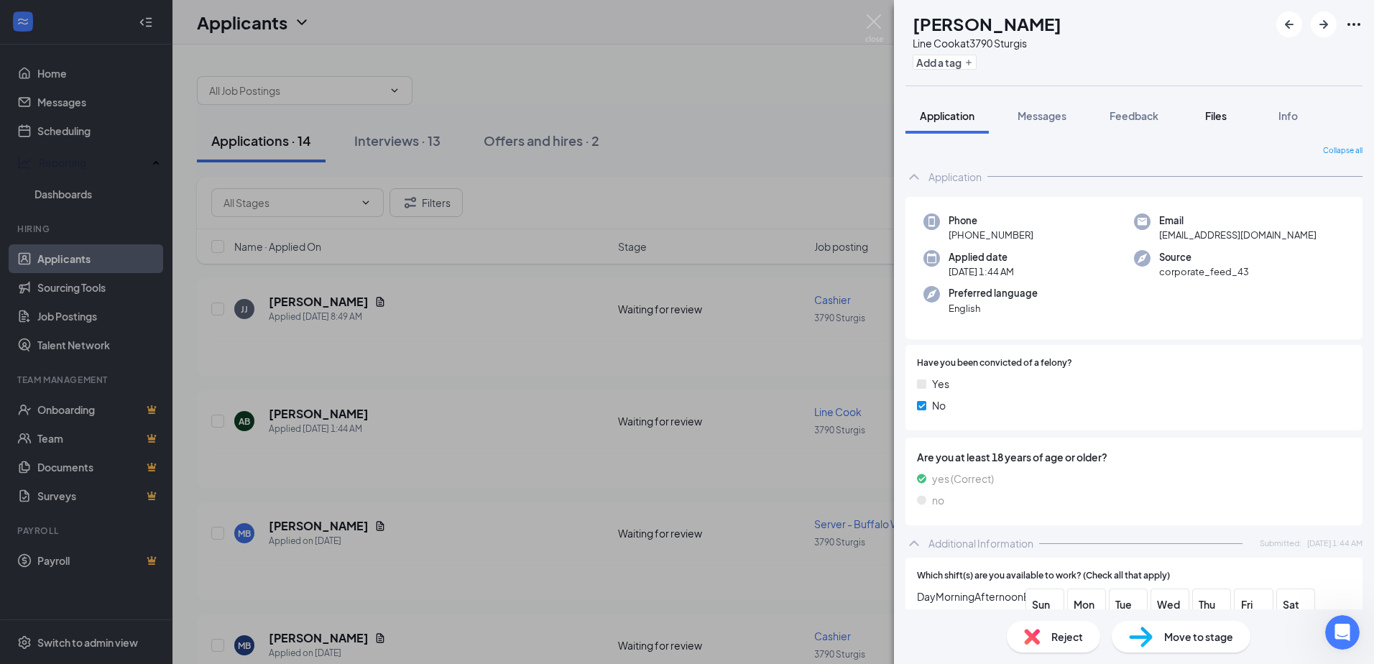
click at [1205, 114] on div "Files" at bounding box center [1215, 115] width 29 height 14
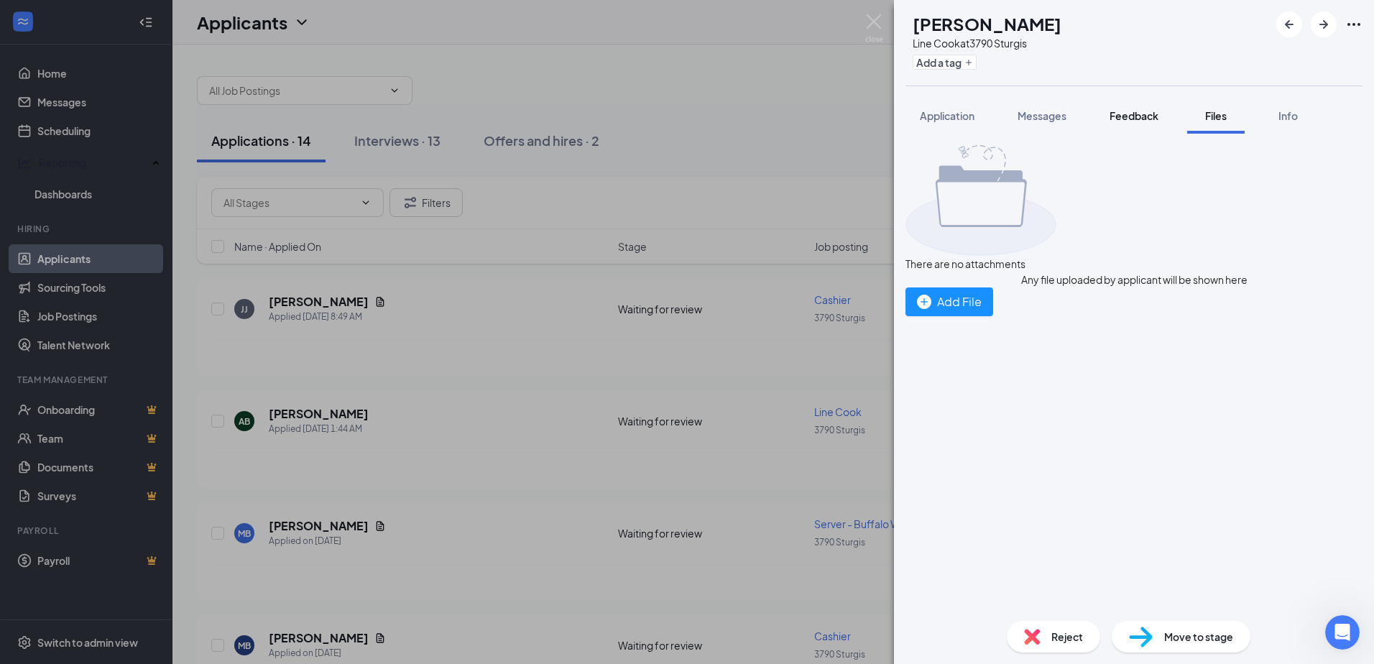
click at [1112, 120] on span "Feedback" at bounding box center [1133, 115] width 49 height 13
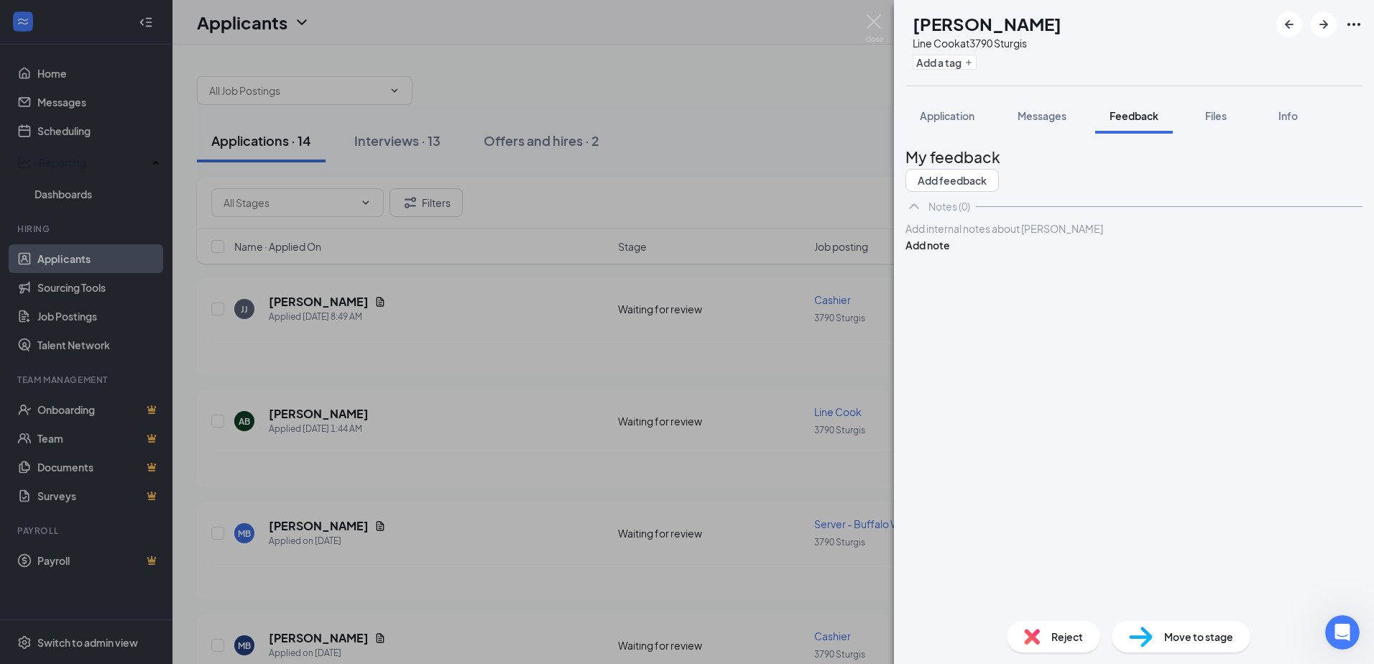
click at [1039, 123] on button "Messages" at bounding box center [1042, 116] width 78 height 36
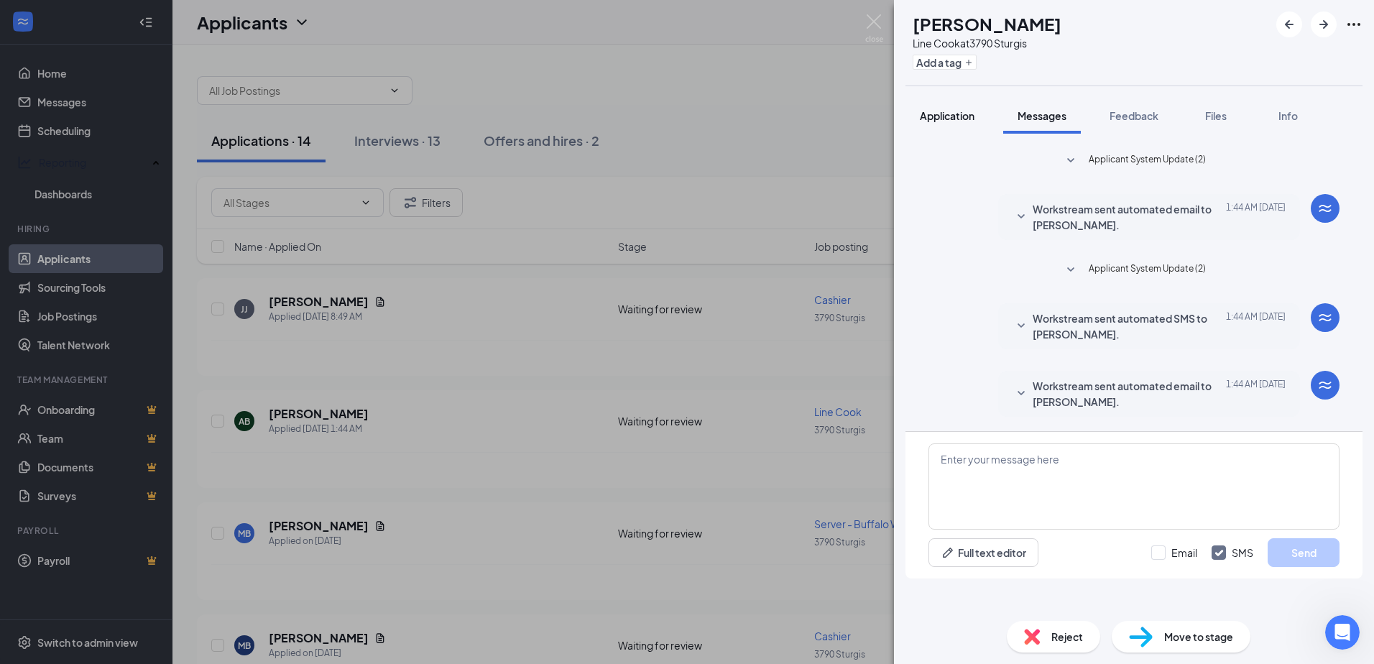
click at [966, 124] on button "Application" at bounding box center [946, 116] width 83 height 36
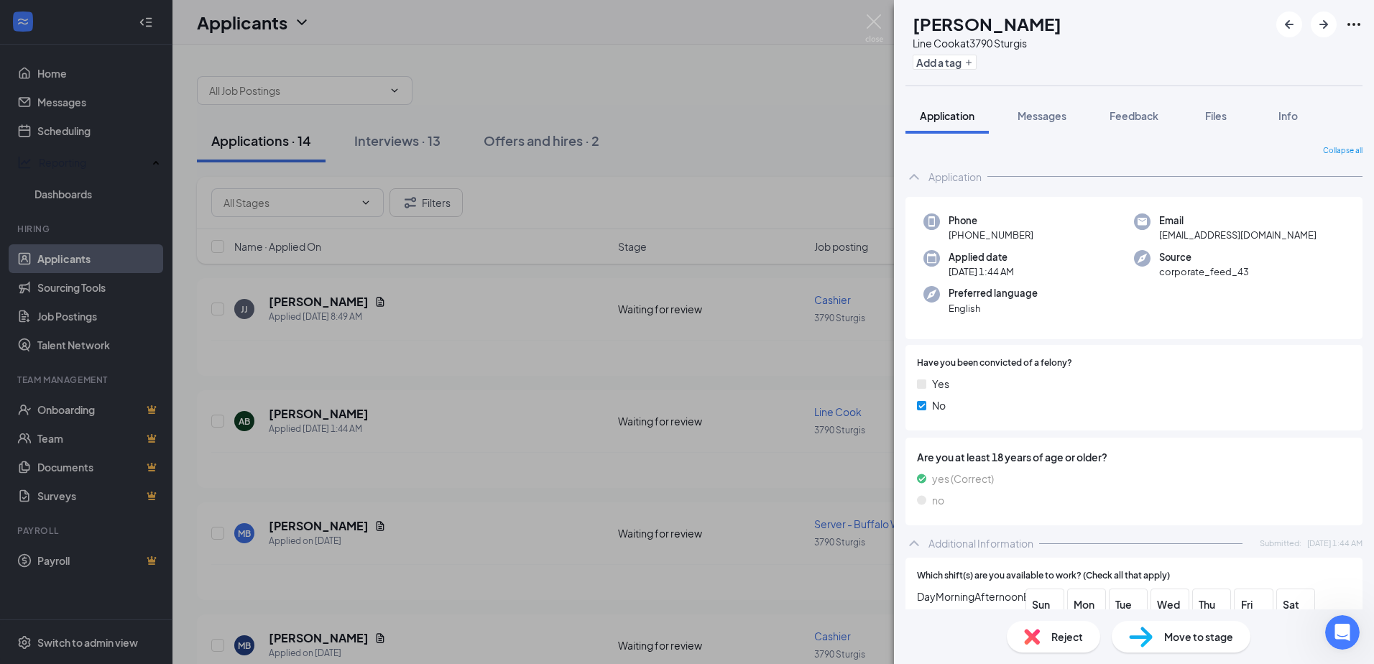
click at [563, 356] on div "AB [PERSON_NAME] Line Cook at 3790 Sturgis Add a tag Application Messages Feedb…" at bounding box center [687, 332] width 1374 height 664
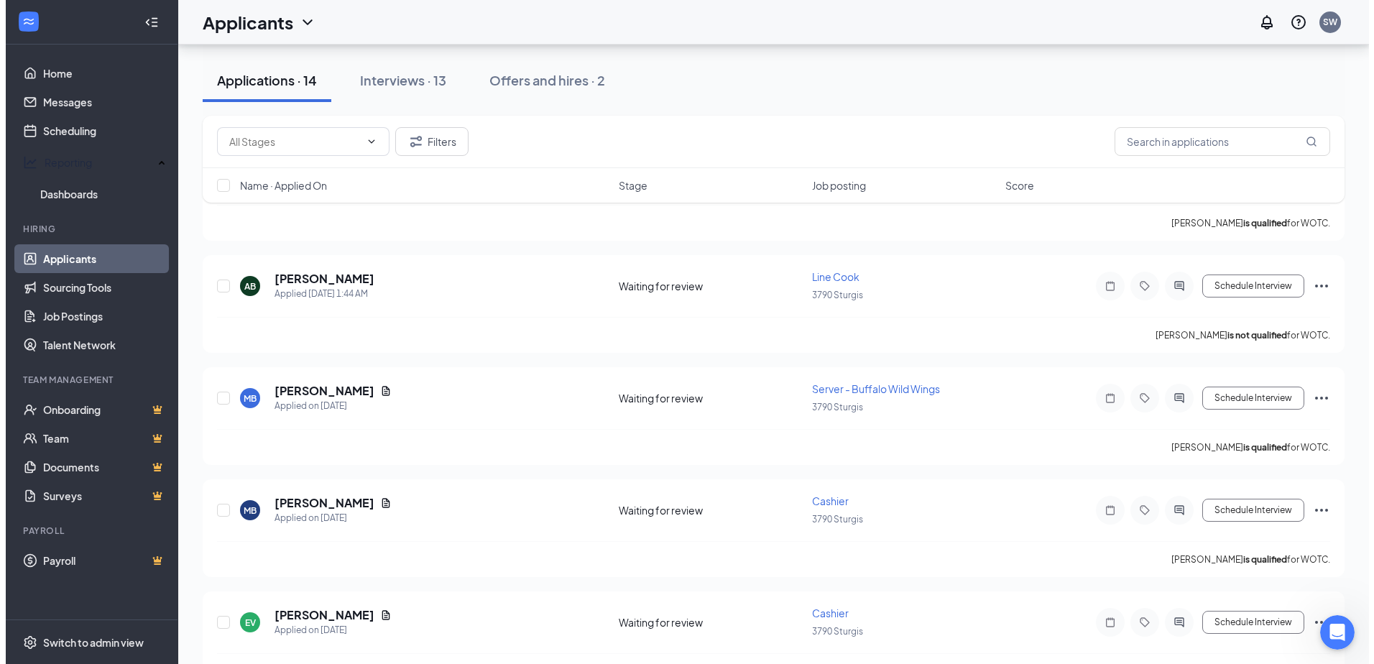
scroll to position [144, 0]
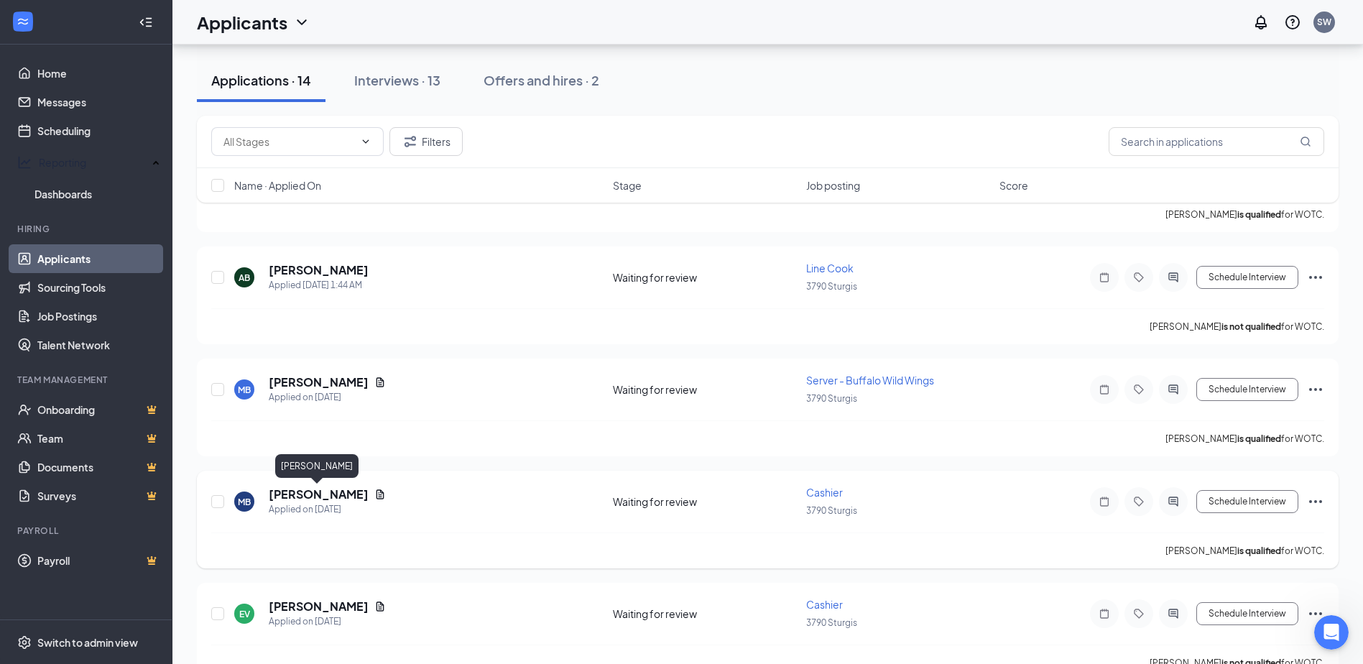
click at [331, 495] on h5 "[PERSON_NAME]" at bounding box center [319, 494] width 100 height 16
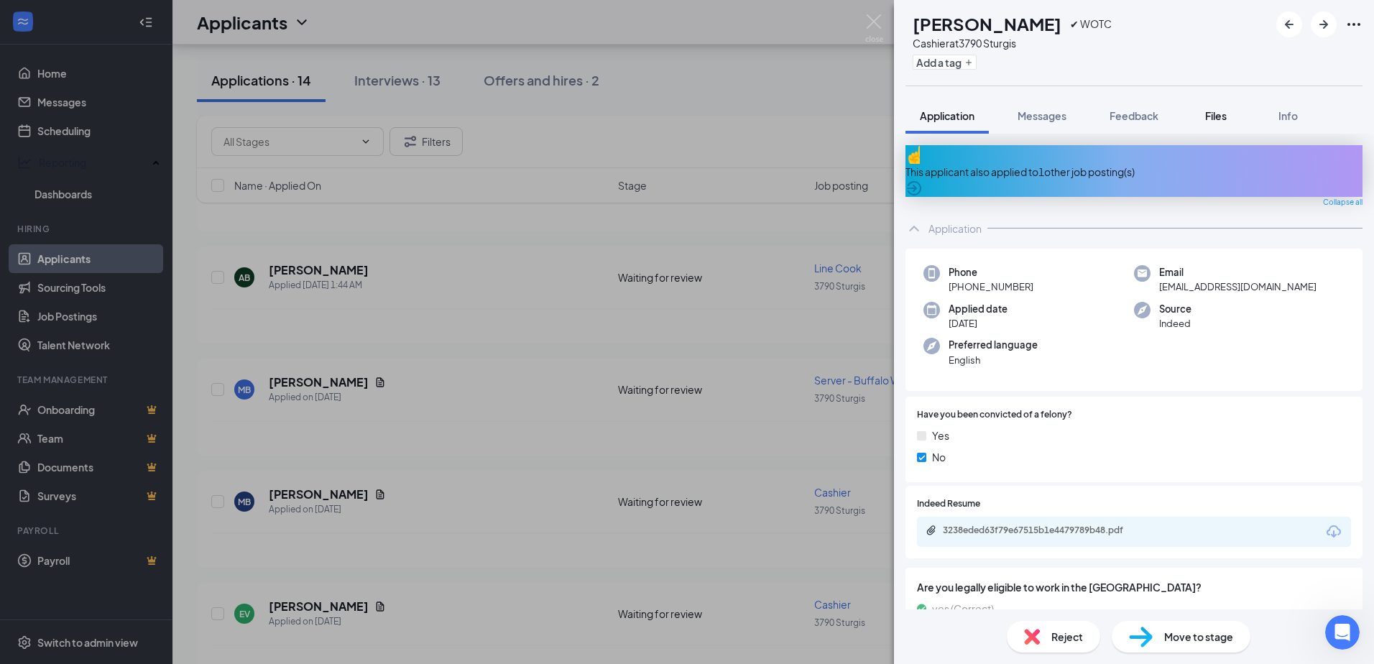
click at [1207, 108] on div "Files" at bounding box center [1215, 115] width 29 height 14
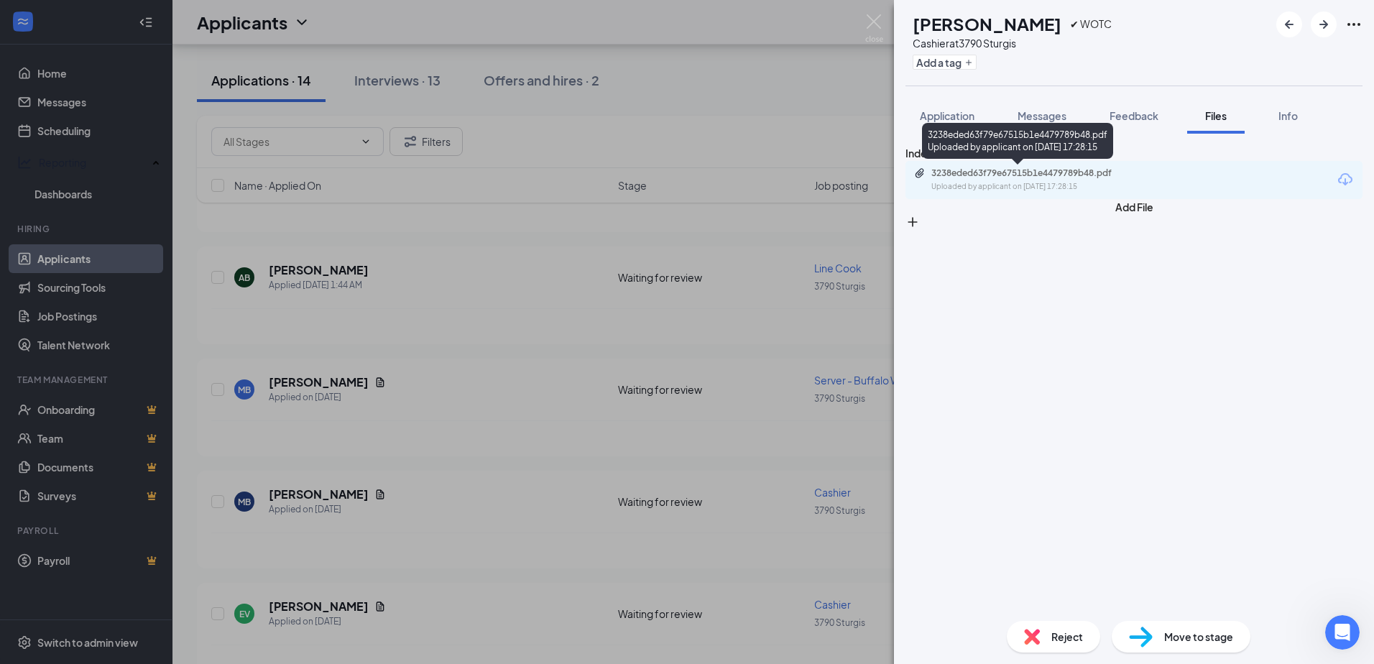
click at [1070, 179] on div "3238eded63f79e67515b1e4479789b48.pdf Uploaded by applicant on [DATE] 17:28:15" at bounding box center [1030, 179] width 233 height 25
click at [508, 394] on div "MB [PERSON_NAME] ✔ WOTC Cashier at [STREET_ADDRESS] Add a tag Application Messa…" at bounding box center [687, 332] width 1374 height 664
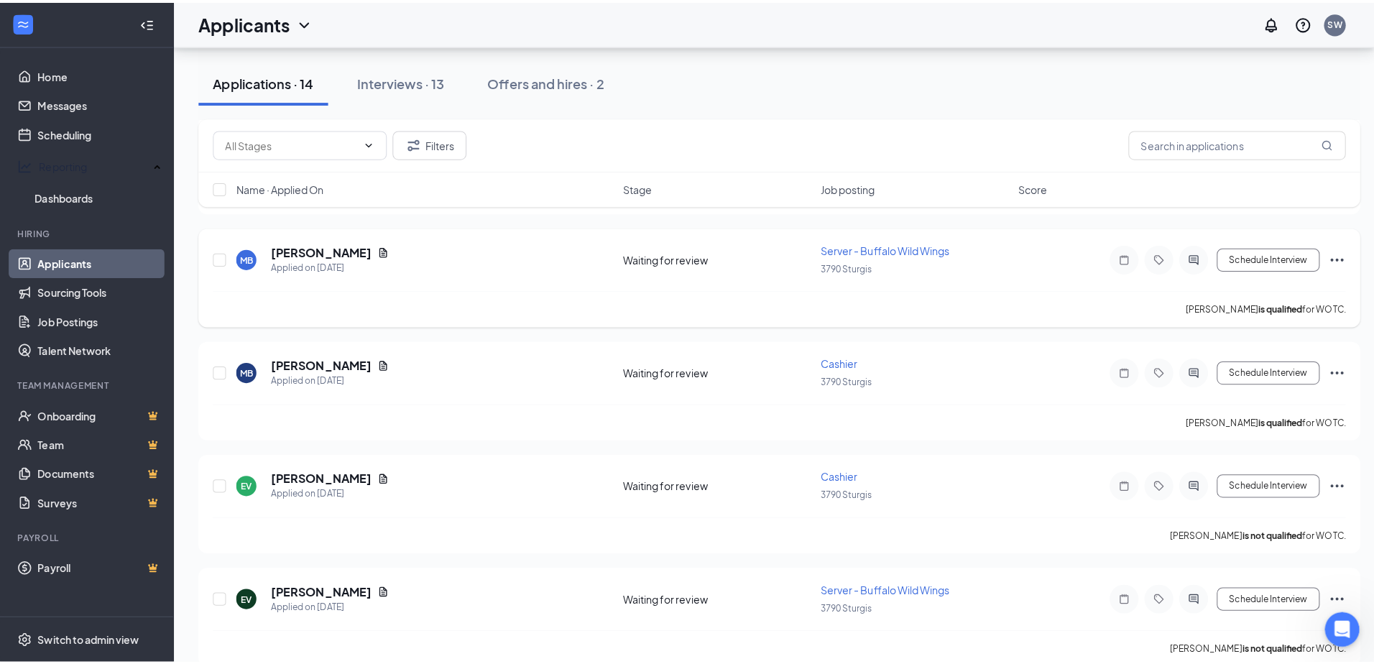
scroll to position [287, 0]
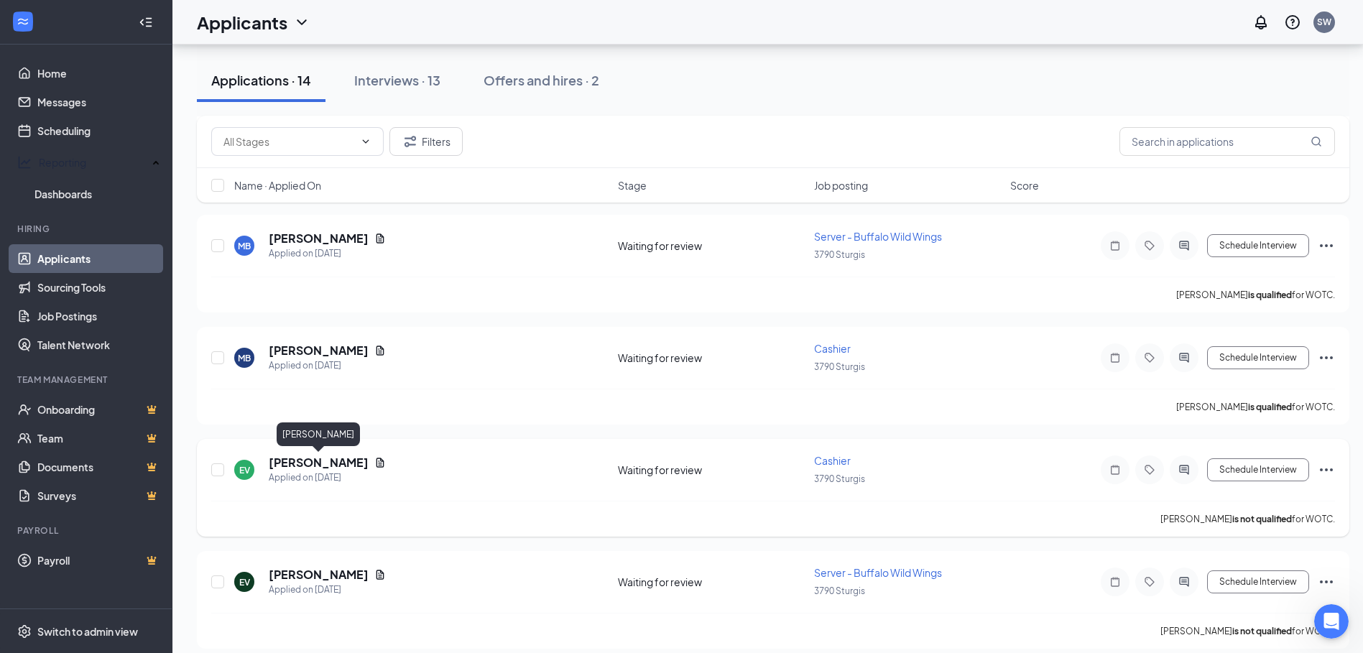
click at [351, 466] on h5 "[PERSON_NAME]" at bounding box center [319, 463] width 100 height 16
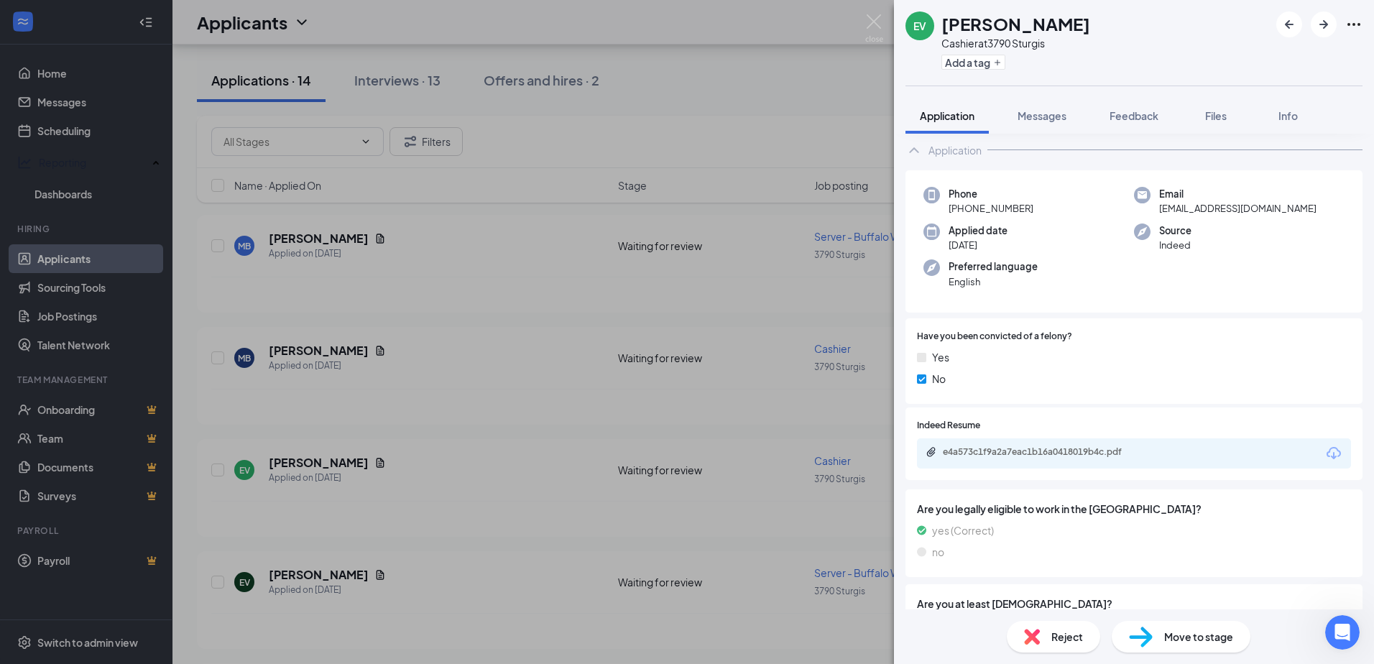
scroll to position [70, 0]
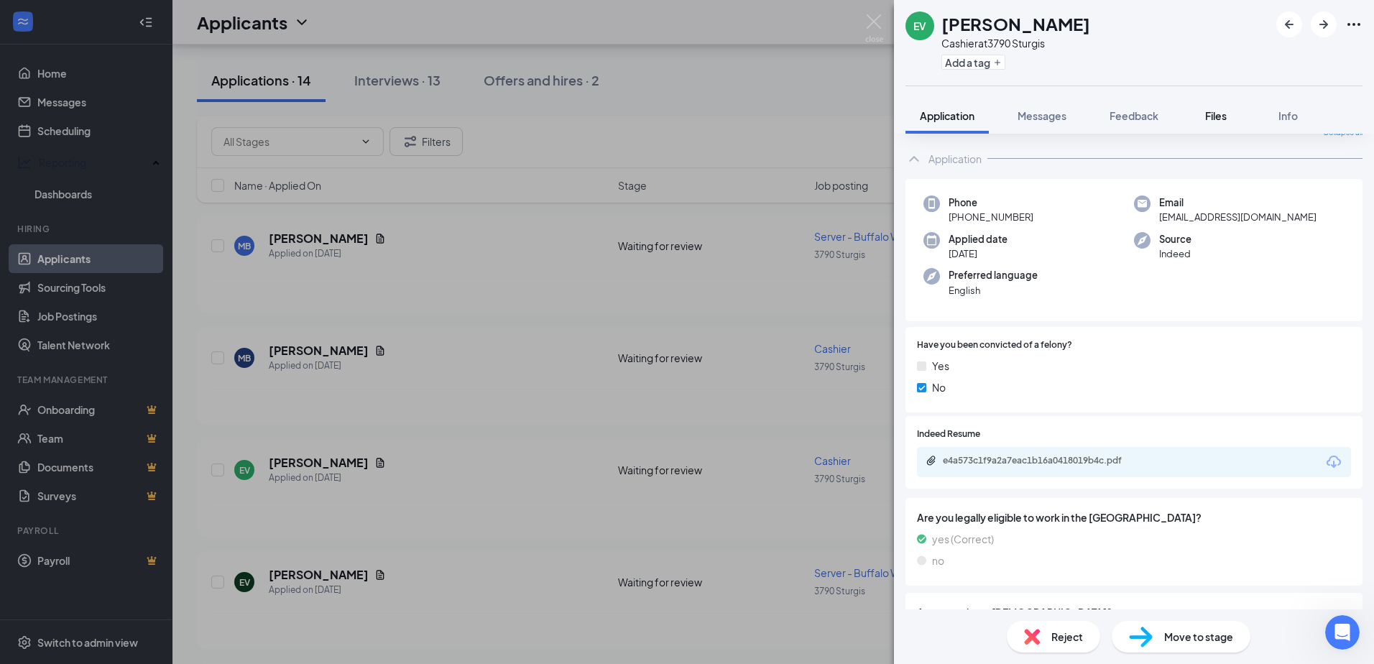
click at [1226, 119] on span "Files" at bounding box center [1216, 115] width 22 height 13
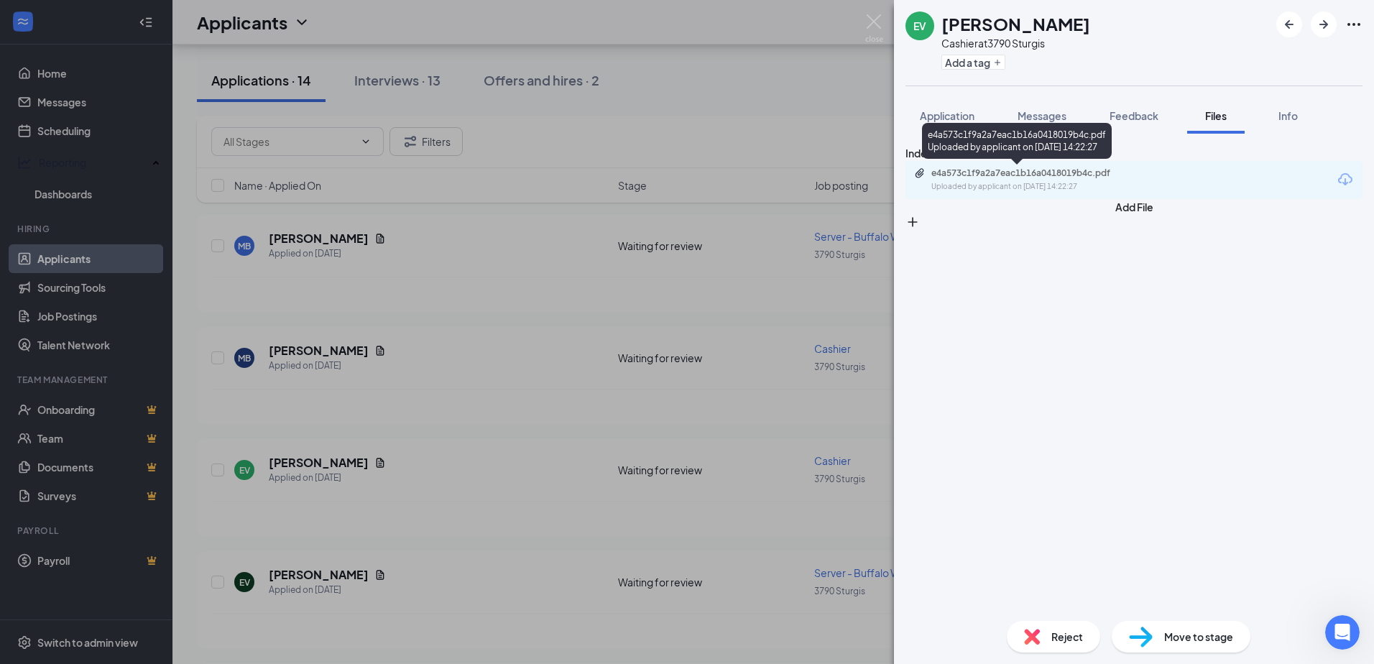
click at [1070, 179] on div "e4a573c1f9a2a7eac1b16a0418019b4c.pdf Uploaded by applicant on [DATE] 14:22:27" at bounding box center [1030, 179] width 233 height 25
click at [447, 272] on div "EV [PERSON_NAME] Cashier at 3790 Sturgis Add a tag Application Messages Feedbac…" at bounding box center [687, 332] width 1374 height 664
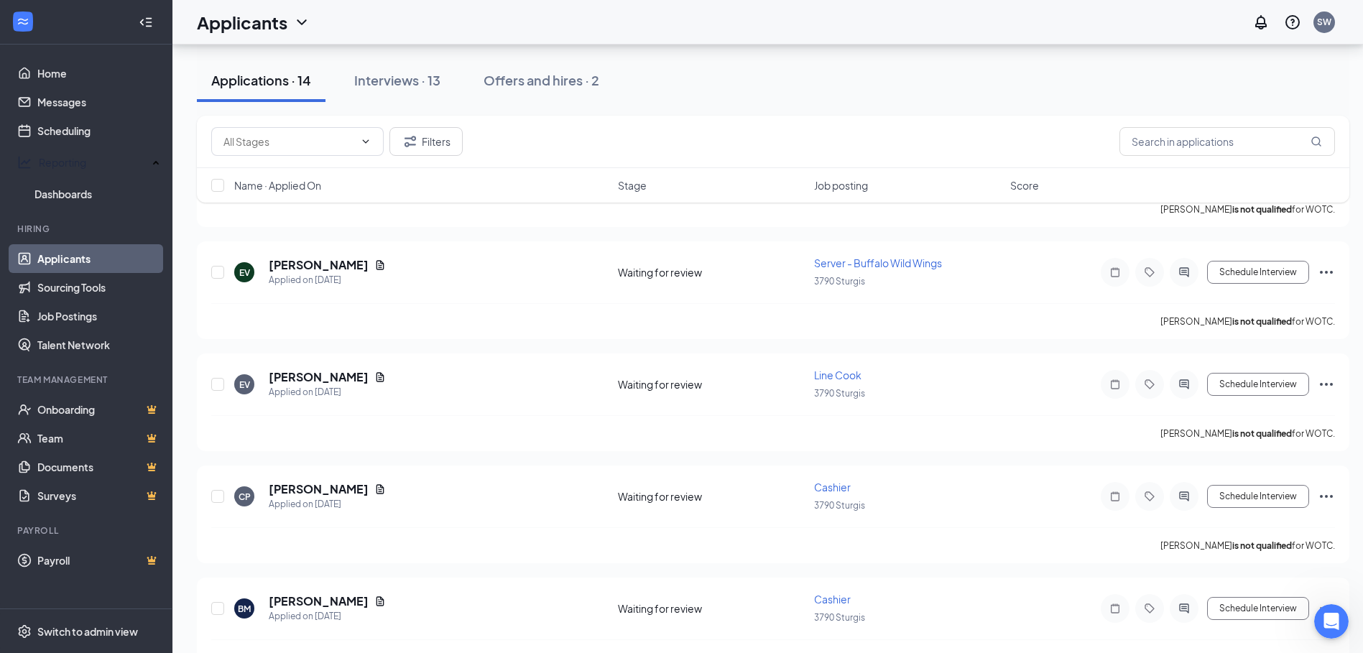
scroll to position [550, 0]
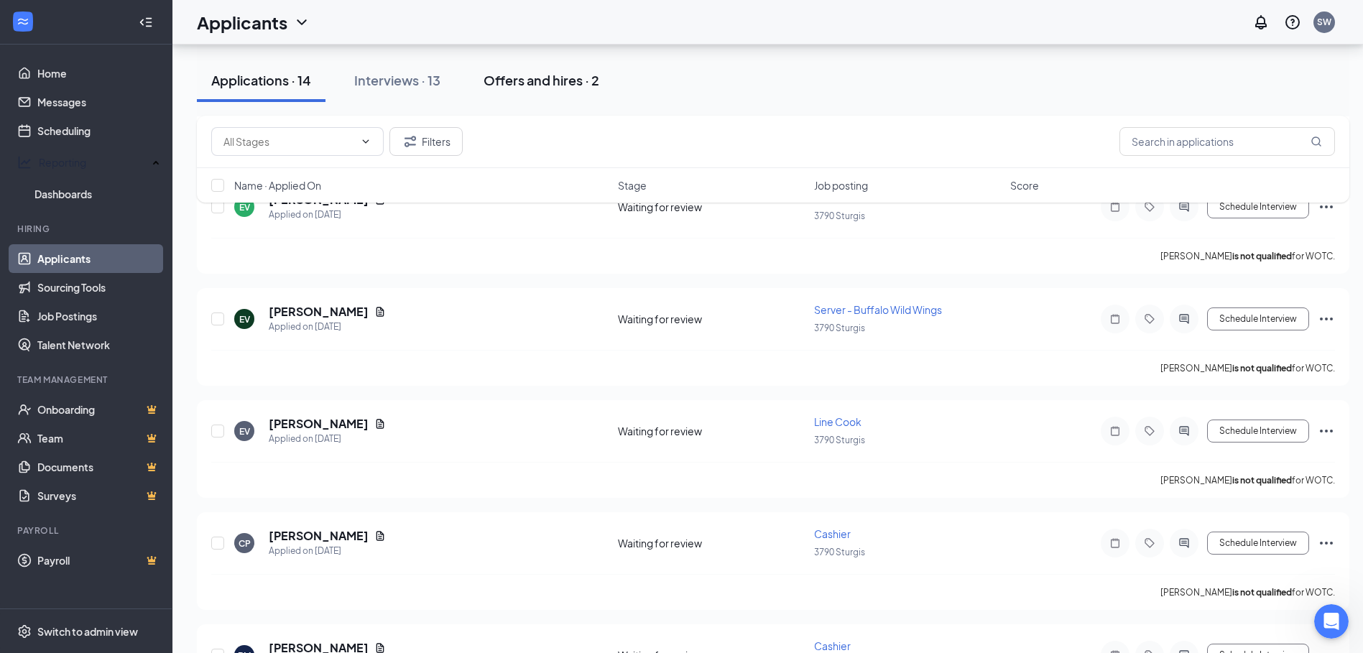
click at [516, 91] on button "Offers and hires · 2" at bounding box center [541, 80] width 144 height 43
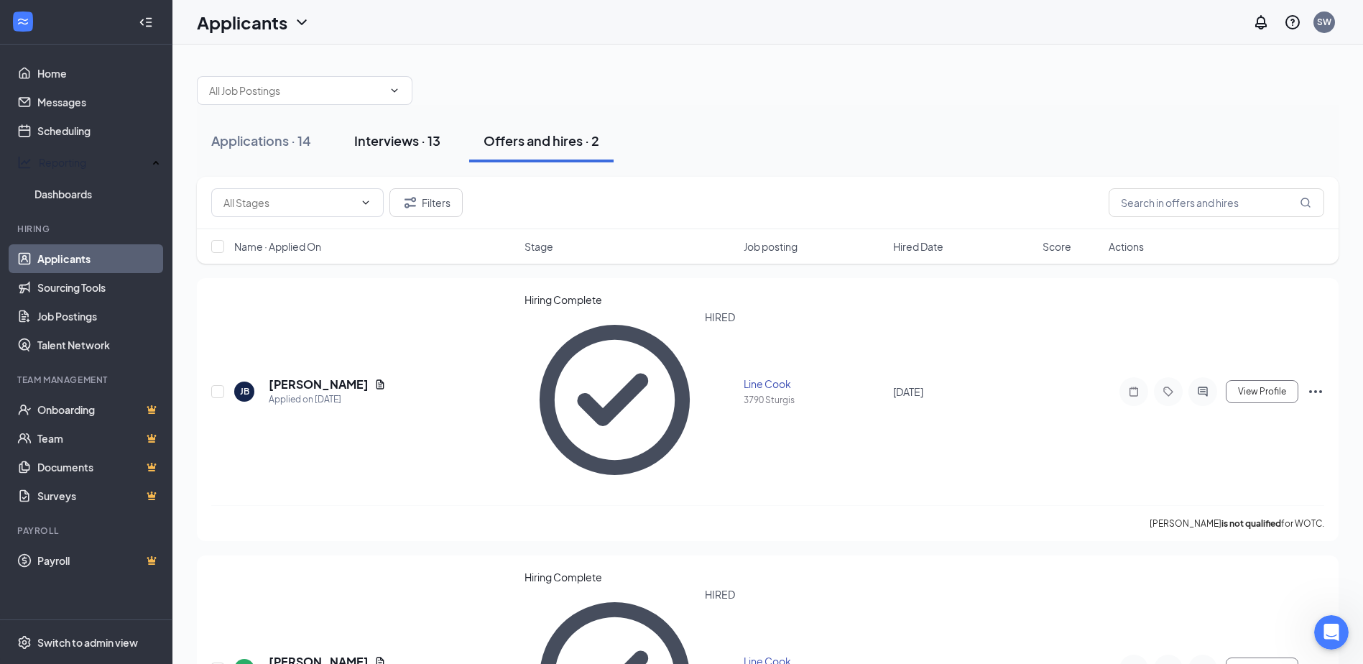
click at [435, 148] on div "Interviews · 13" at bounding box center [397, 140] width 86 height 18
